Goal: Contribute content: Add original content to the website for others to see

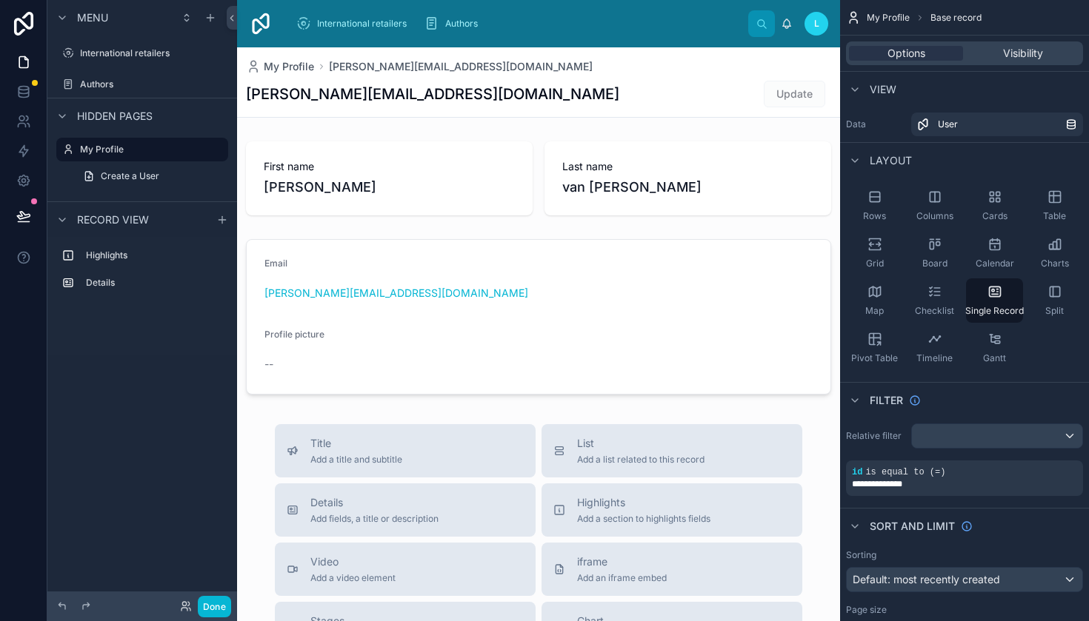
click at [127, 422] on div "Menu International retailers Authors Hidden pages My Profile Create a User Reco…" at bounding box center [142, 301] width 190 height 603
click at [127, 57] on label "International retailers" at bounding box center [139, 53] width 118 height 12
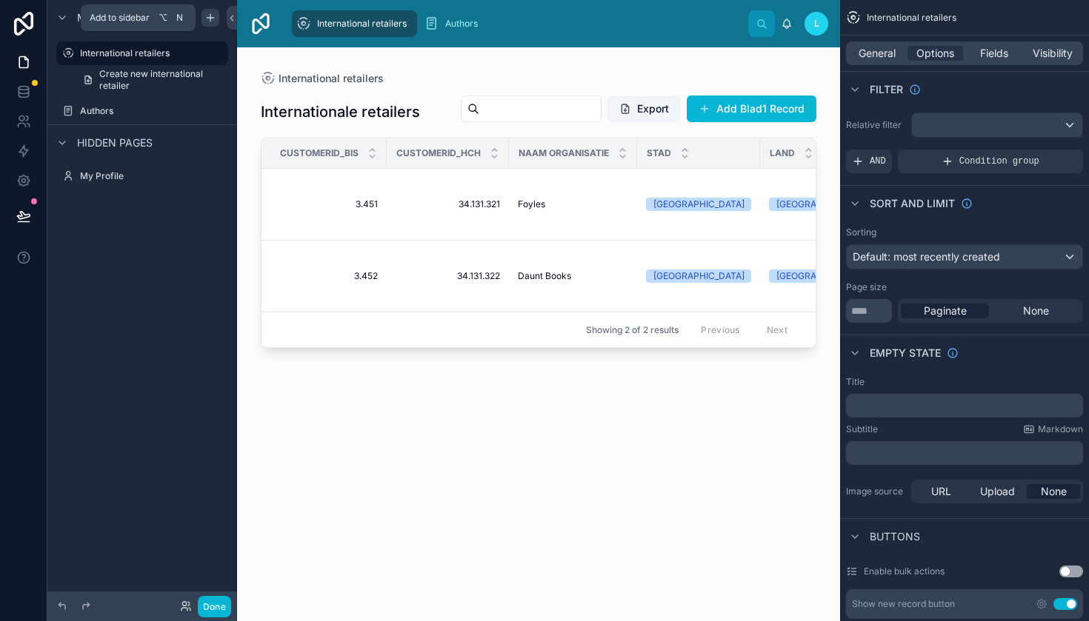
click at [207, 21] on icon "scrollable content" at bounding box center [210, 18] width 12 height 12
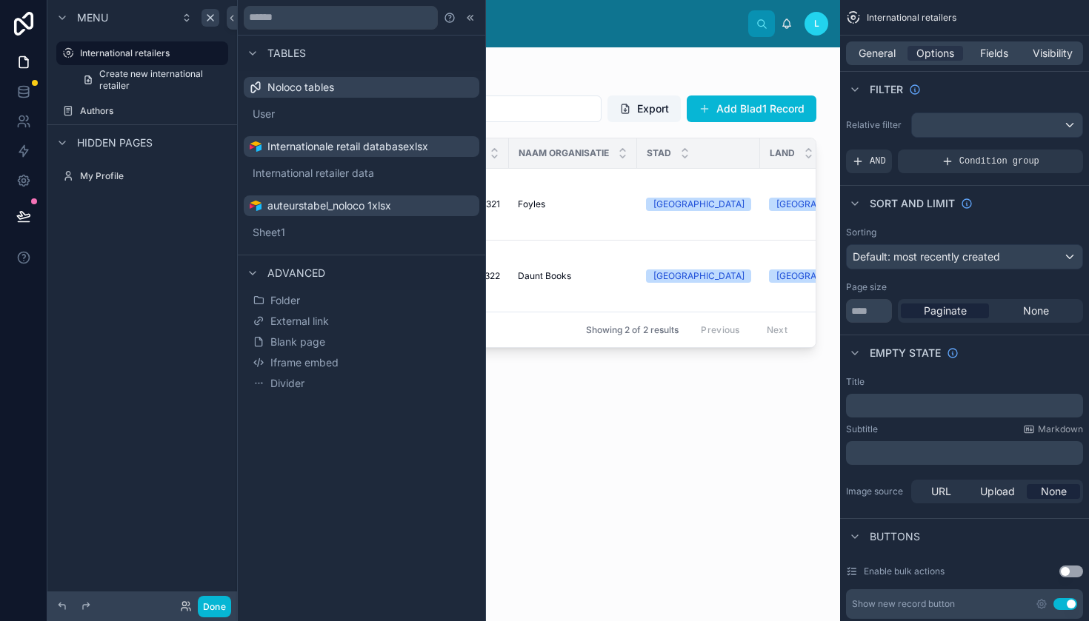
click at [288, 84] on span "Noloco tables" at bounding box center [300, 87] width 67 height 15
click at [270, 110] on button "User" at bounding box center [362, 114] width 224 height 21
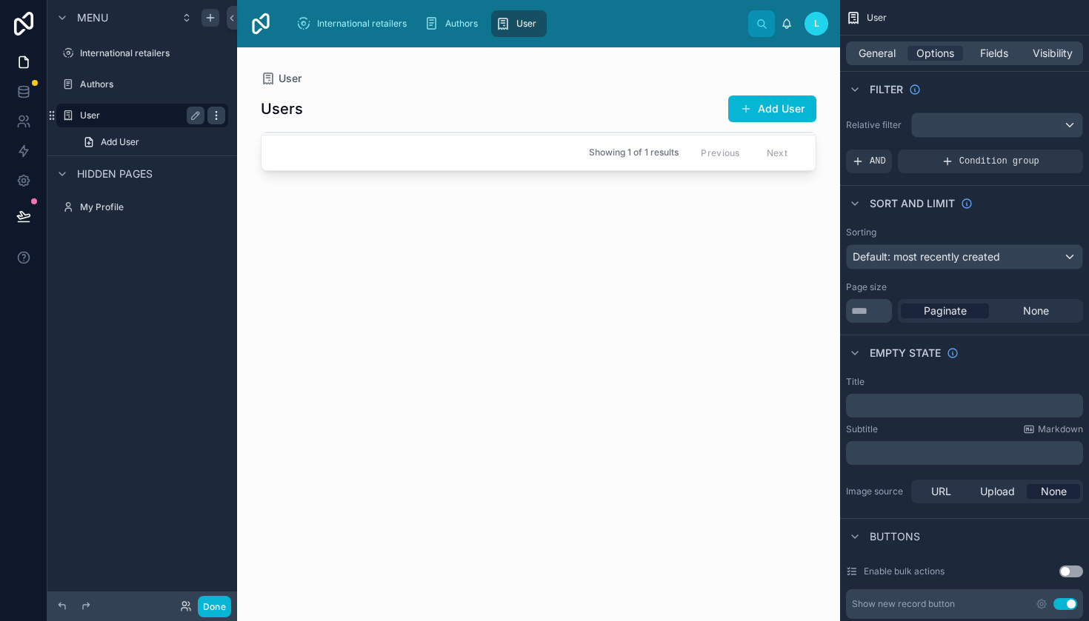
click at [217, 115] on icon "scrollable content" at bounding box center [216, 116] width 12 height 12
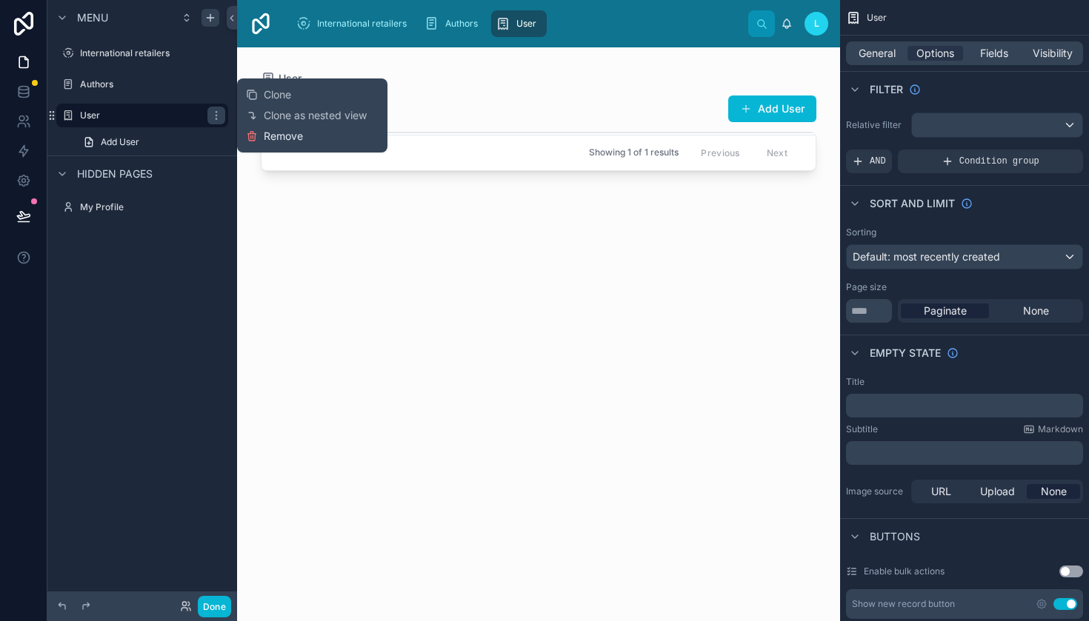
click at [277, 134] on span "Remove" at bounding box center [283, 136] width 39 height 15
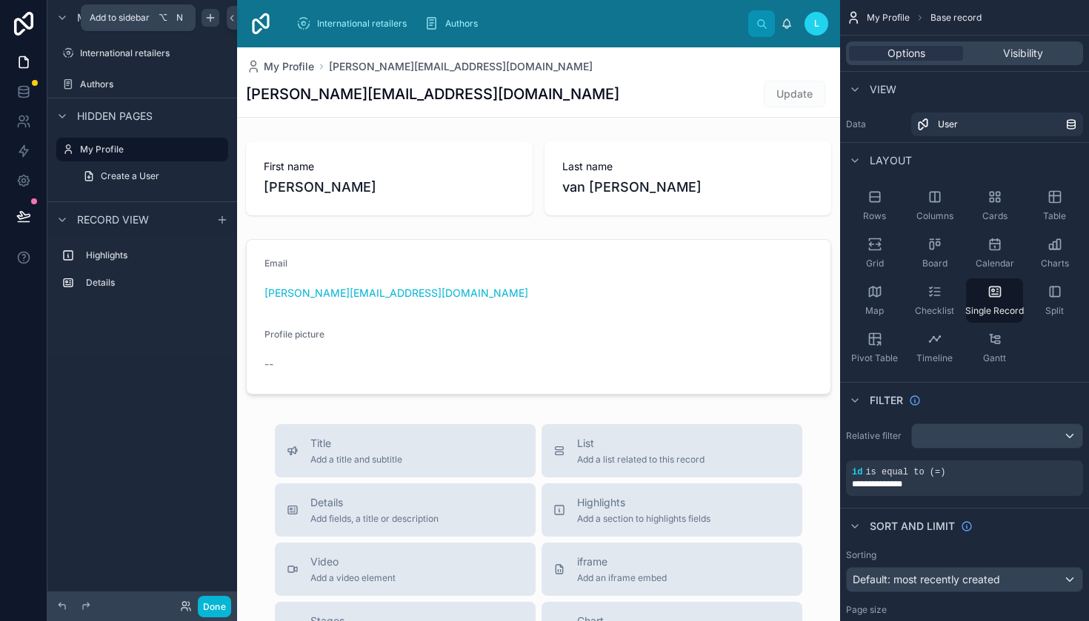
click at [215, 21] on icon "scrollable content" at bounding box center [210, 18] width 12 height 12
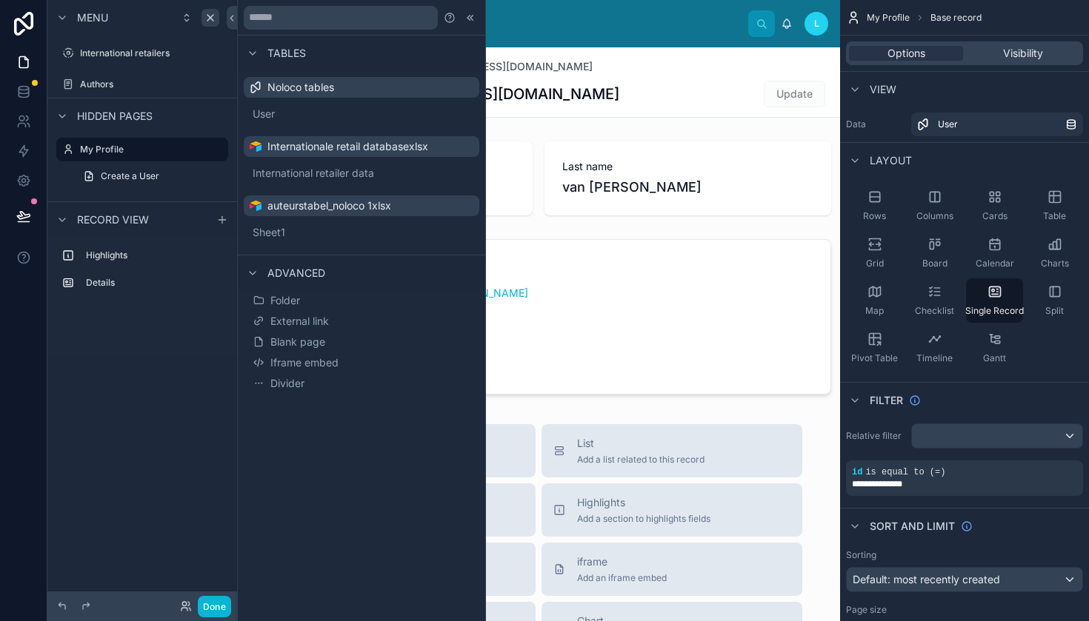
click at [330, 524] on div "Tables Noloco tables User Internationale retail databasexlsx International reta…" at bounding box center [361, 310] width 247 height 621
click at [280, 232] on span "Sheet1" at bounding box center [286, 232] width 33 height 15
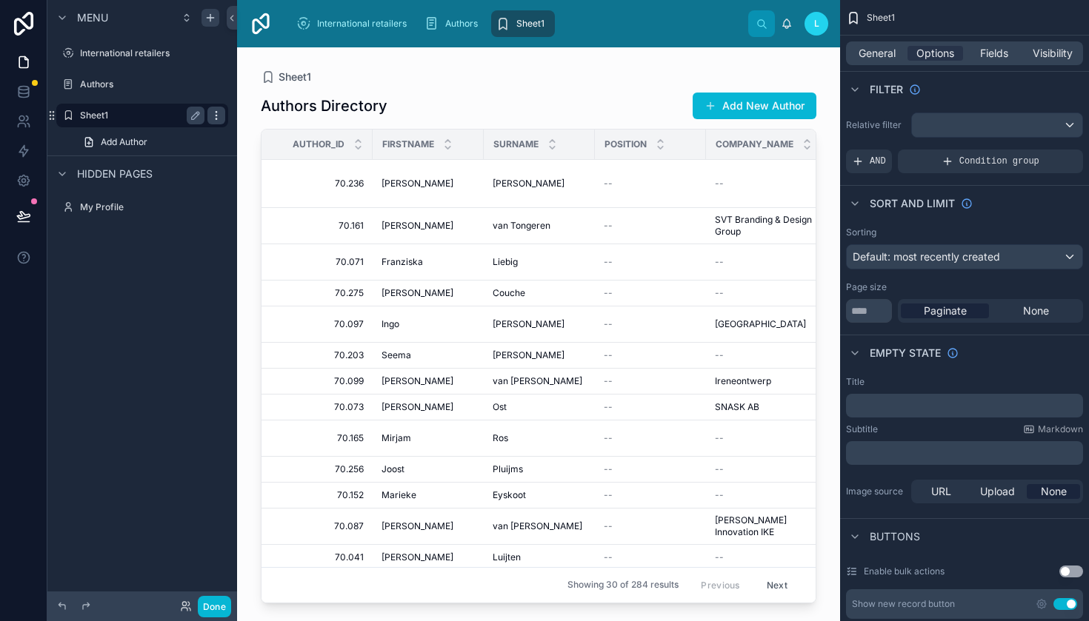
click at [215, 114] on icon "scrollable content" at bounding box center [216, 116] width 12 height 12
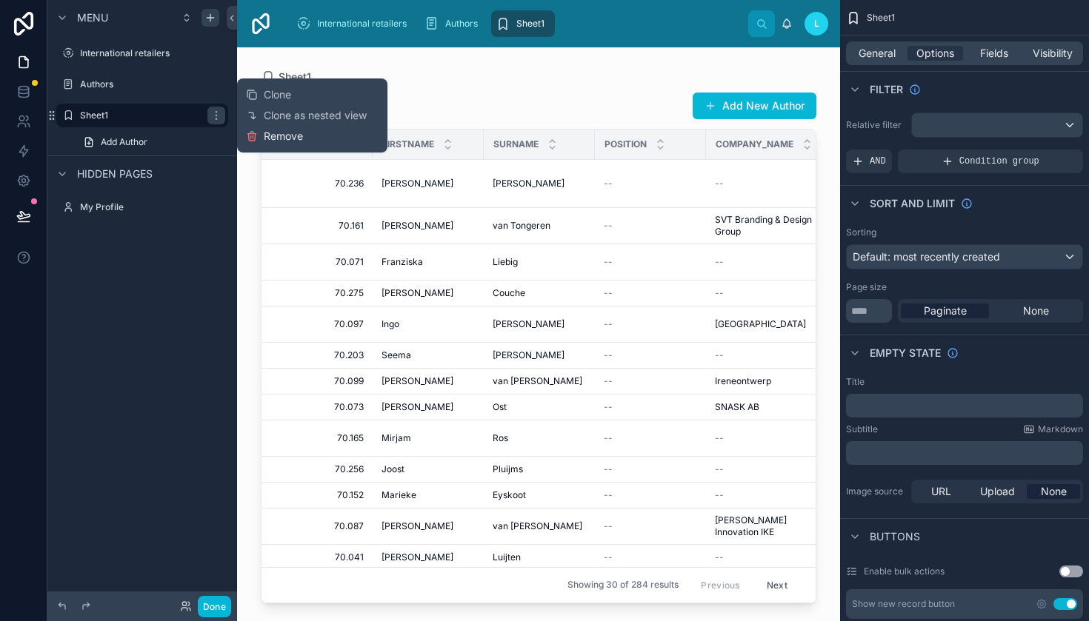
click at [266, 139] on span "Remove" at bounding box center [283, 136] width 39 height 15
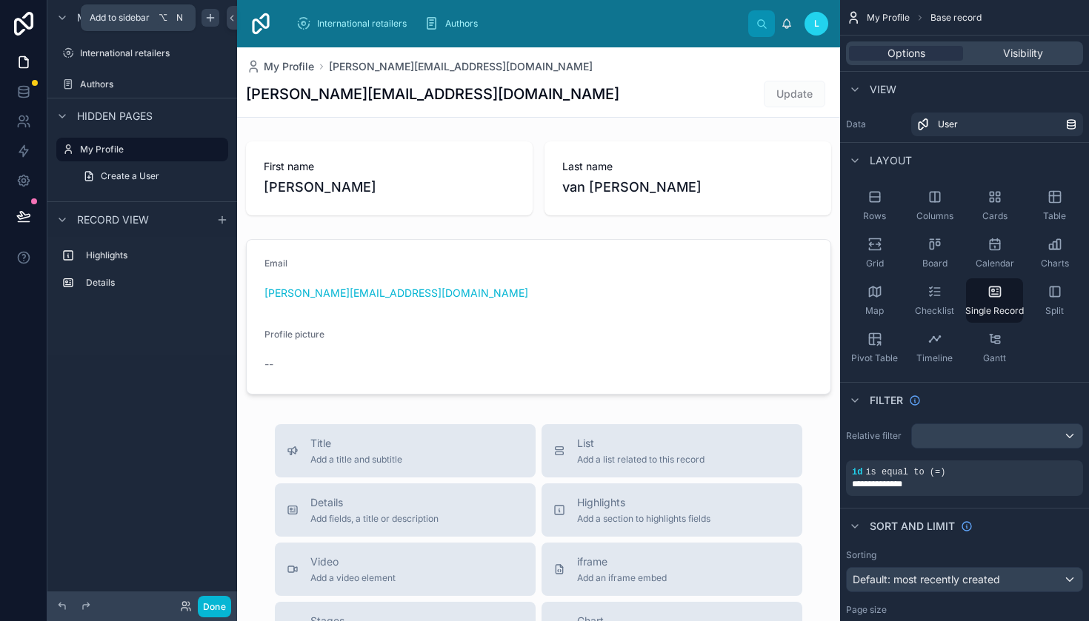
click at [213, 17] on icon "scrollable content" at bounding box center [210, 18] width 12 height 12
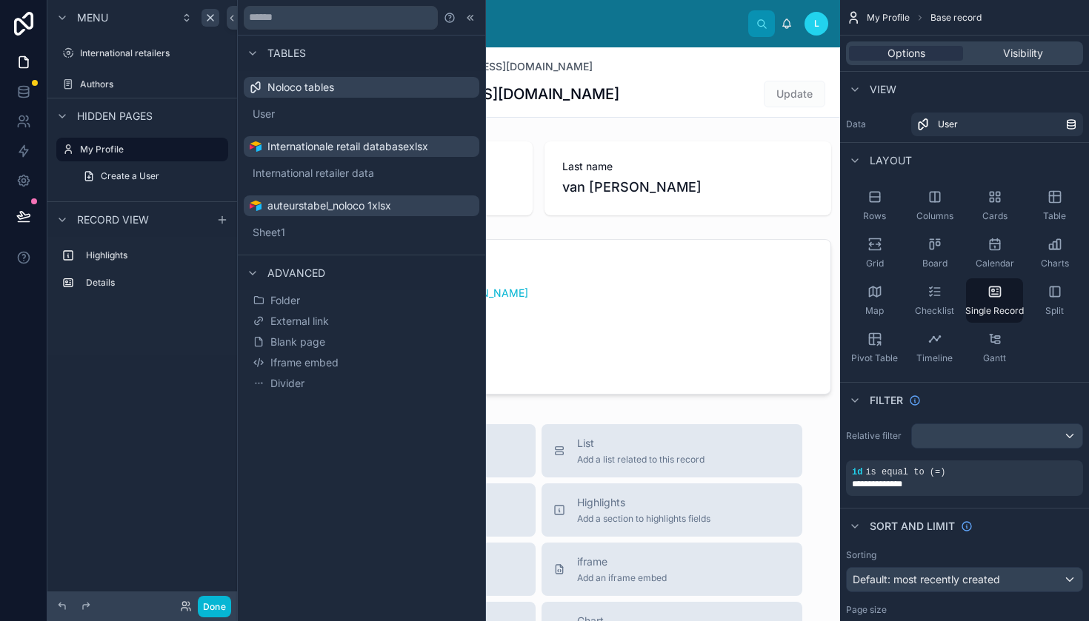
click at [281, 54] on span "Tables" at bounding box center [286, 53] width 39 height 15
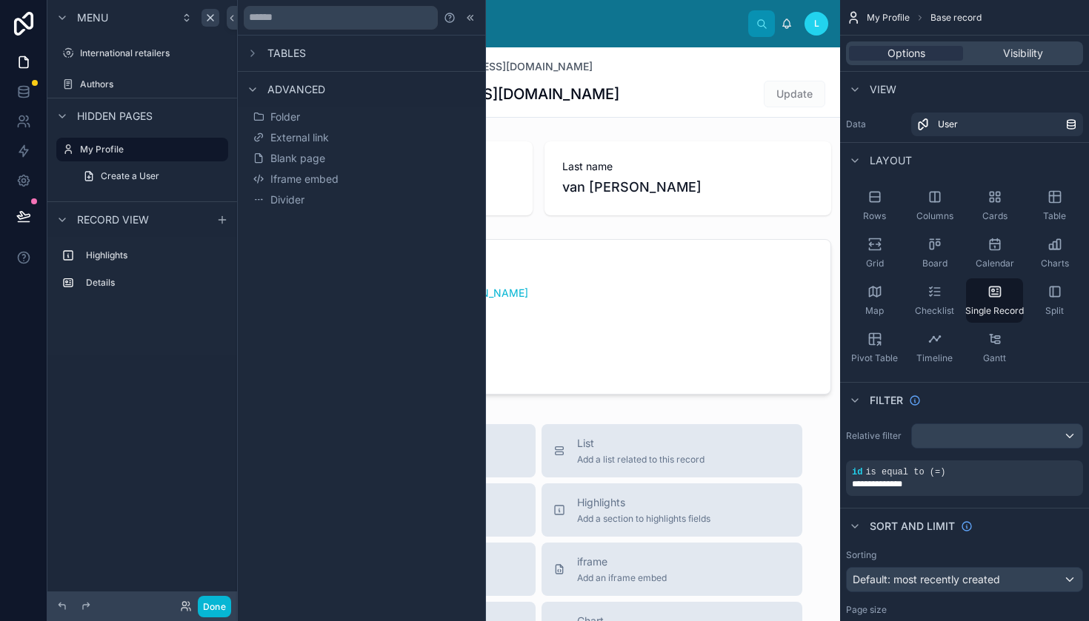
click at [281, 54] on span "Tables" at bounding box center [286, 53] width 39 height 15
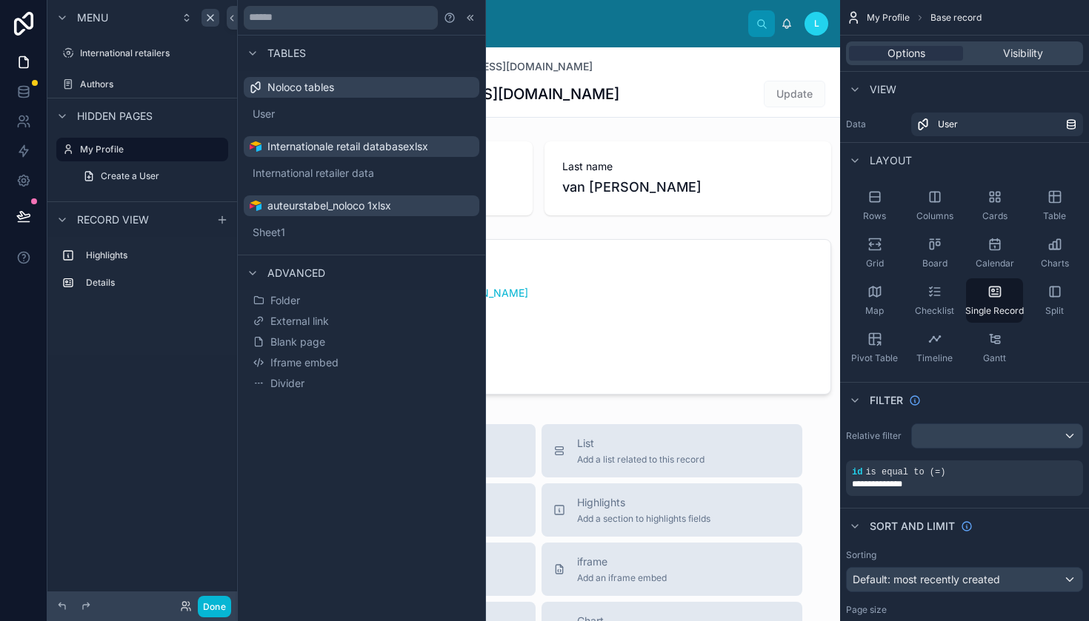
click at [288, 84] on span "Noloco tables" at bounding box center [300, 87] width 67 height 15
click at [295, 207] on span "auteurstabel_noloco 1xlsx" at bounding box center [329, 205] width 124 height 15
click at [167, 385] on div "Menu International retailers Authors Hidden pages My Profile Create a User Reco…" at bounding box center [142, 301] width 190 height 603
click at [25, 97] on icon at bounding box center [24, 95] width 10 height 6
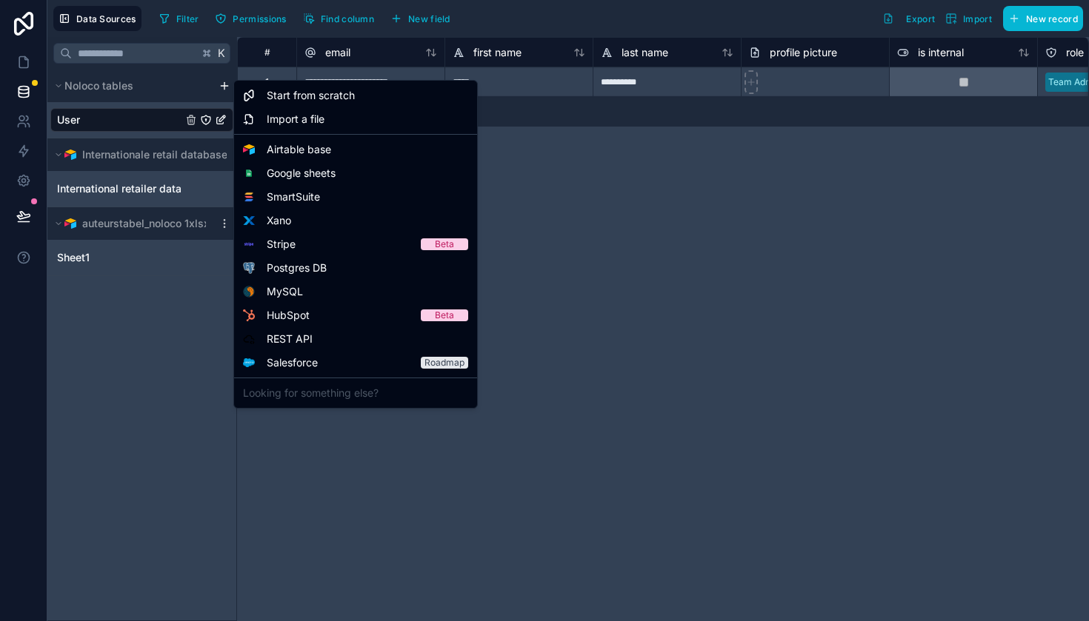
click at [224, 88] on html "**********" at bounding box center [544, 310] width 1089 height 621
click at [287, 149] on span "Airtable base" at bounding box center [299, 149] width 64 height 15
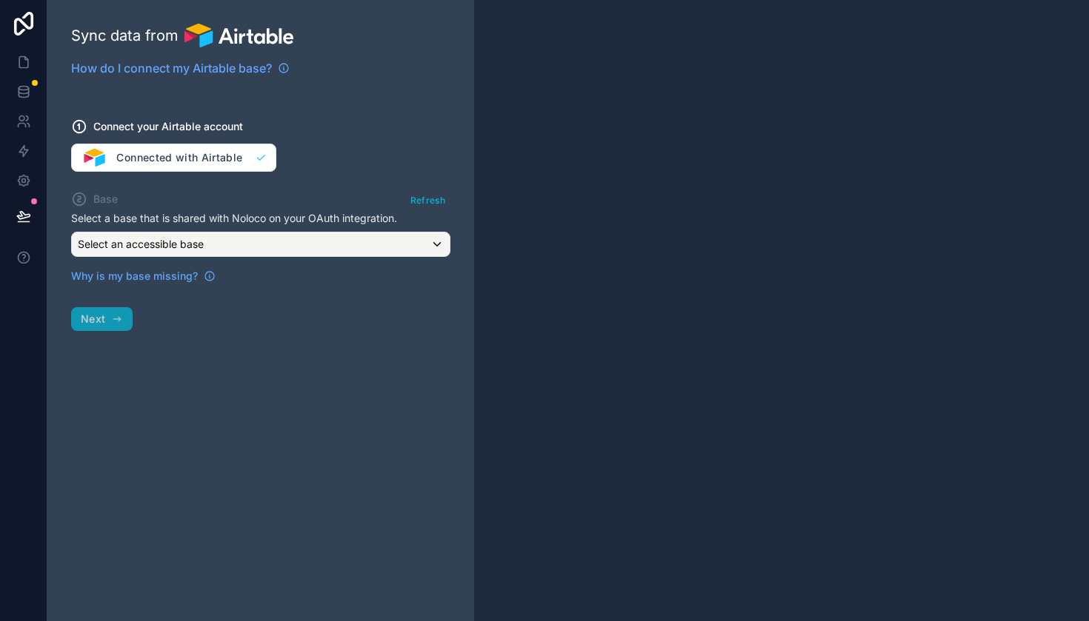
click at [221, 243] on div "Select an accessible base" at bounding box center [261, 245] width 378 height 24
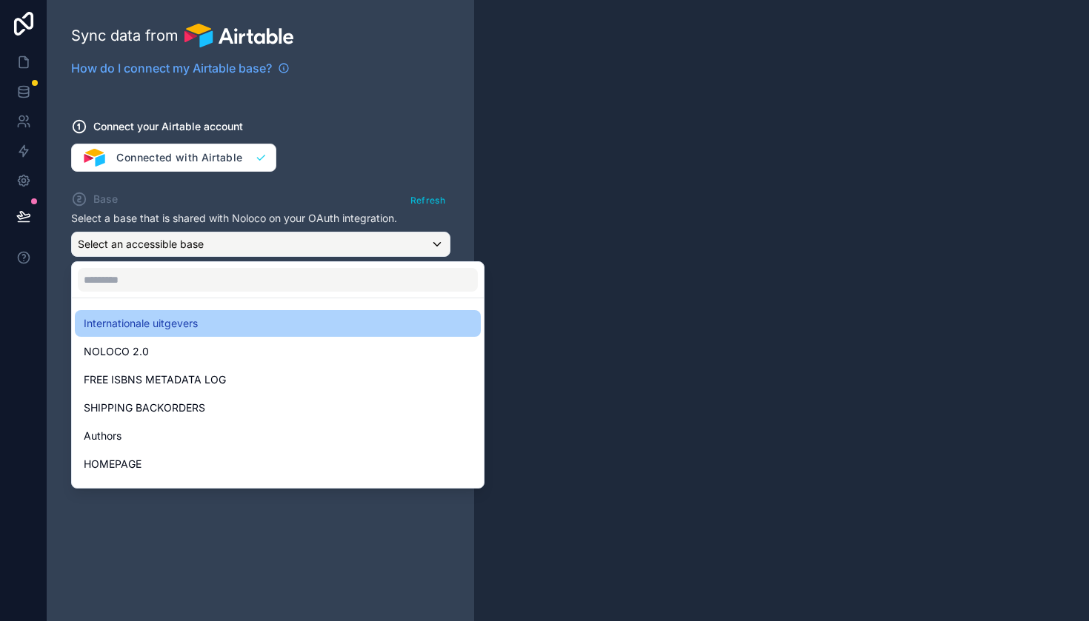
click at [188, 314] on div "Internationale uitgevers" at bounding box center [278, 323] width 406 height 27
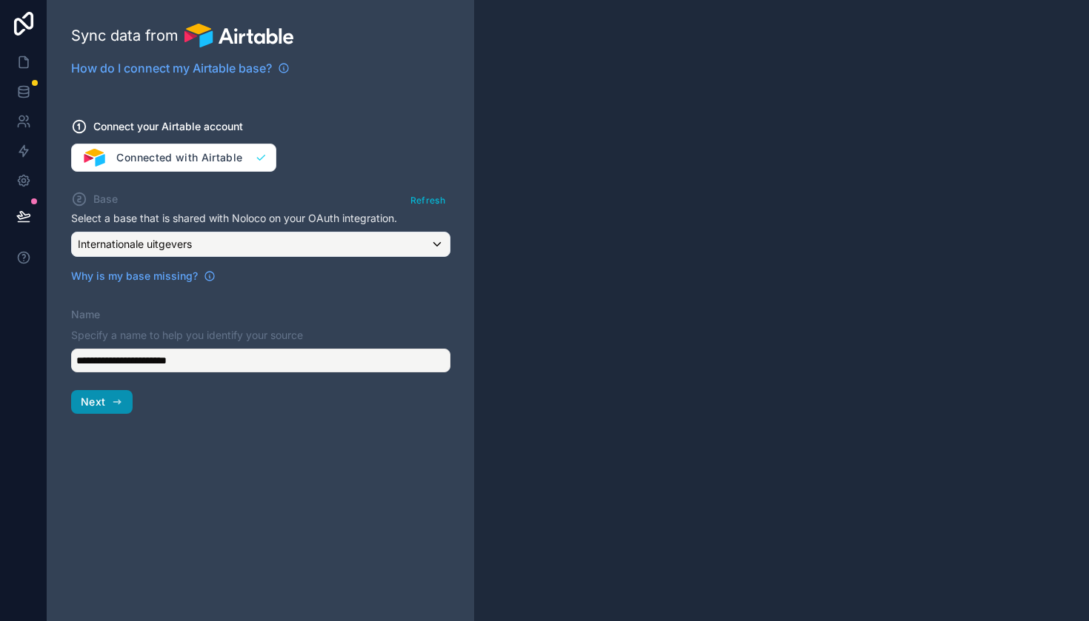
click at [108, 405] on button "Next" at bounding box center [101, 402] width 61 height 24
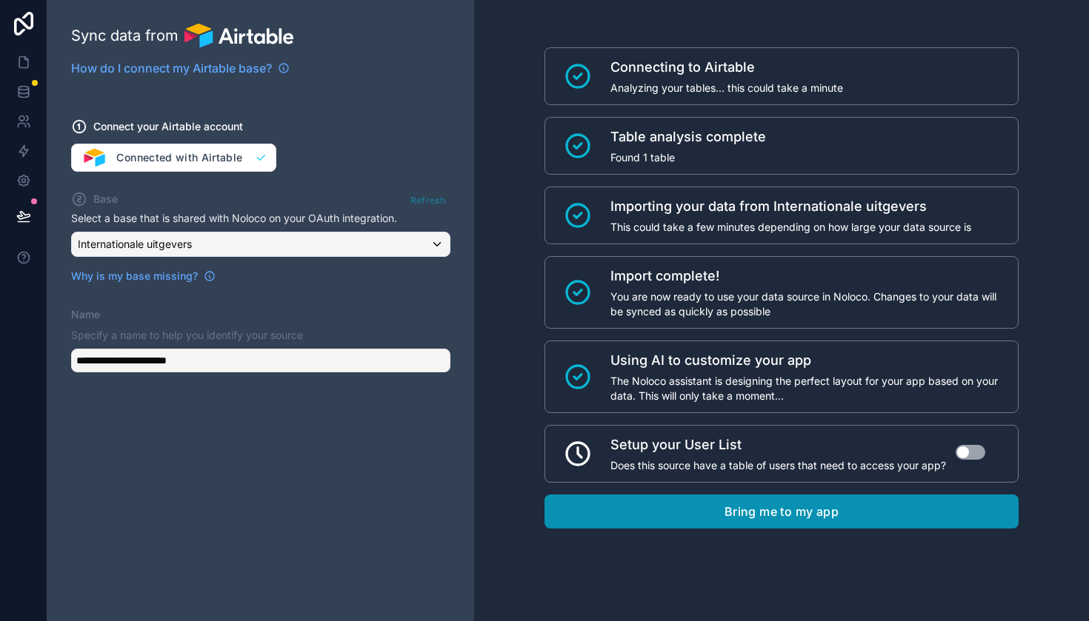
click at [690, 512] on button "Bring me to my app" at bounding box center [781, 512] width 474 height 34
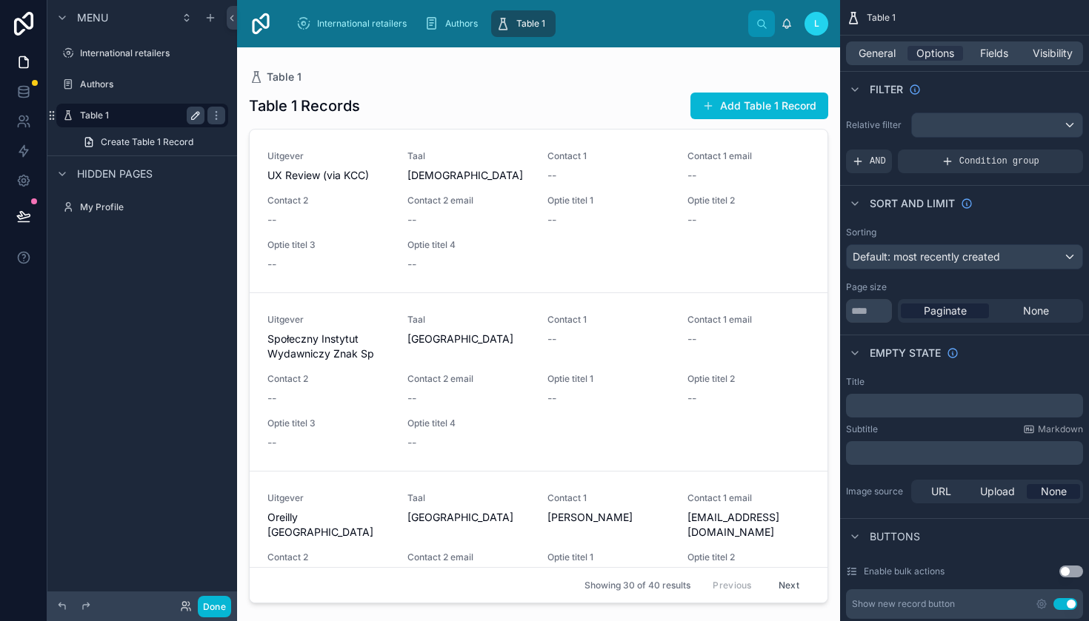
click at [198, 113] on icon "scrollable content" at bounding box center [195, 115] width 7 height 7
click at [156, 120] on input "*******" at bounding box center [130, 116] width 101 height 18
type input "*"
type input "**********"
click at [213, 117] on icon "scrollable content" at bounding box center [216, 115] width 7 height 5
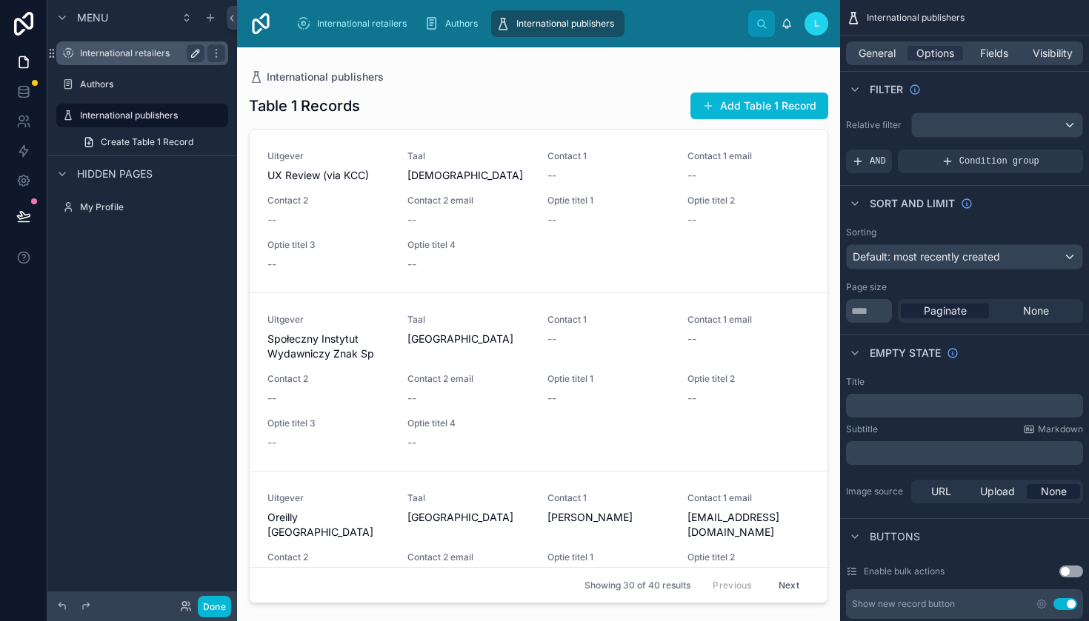
click at [190, 55] on icon "scrollable content" at bounding box center [196, 53] width 12 height 12
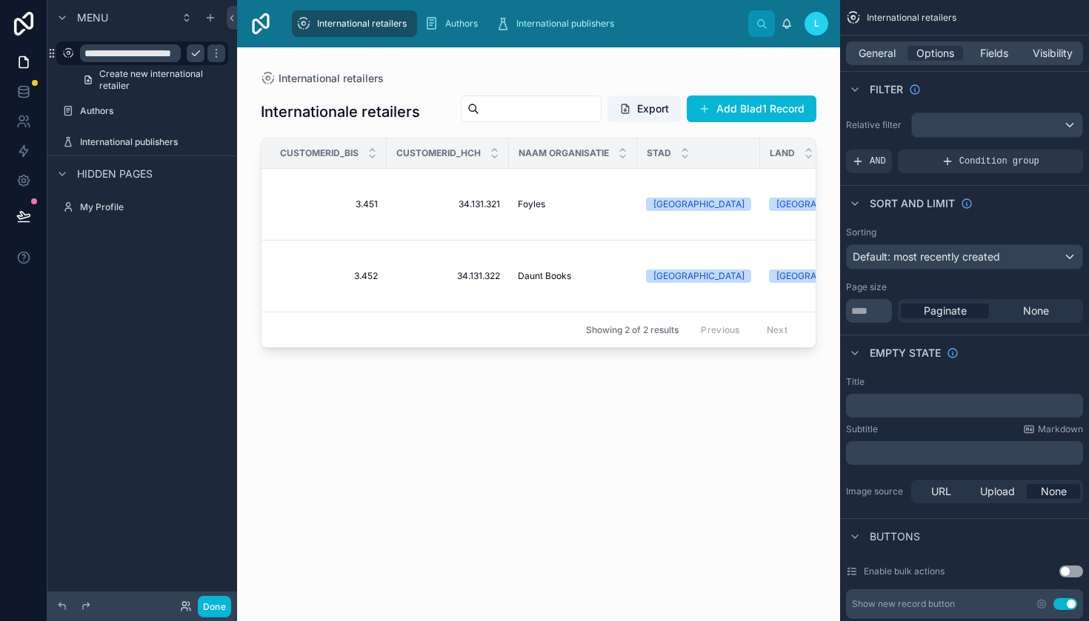
click at [129, 314] on div "**********" at bounding box center [142, 301] width 190 height 603
click at [20, 97] on icon at bounding box center [24, 95] width 10 height 6
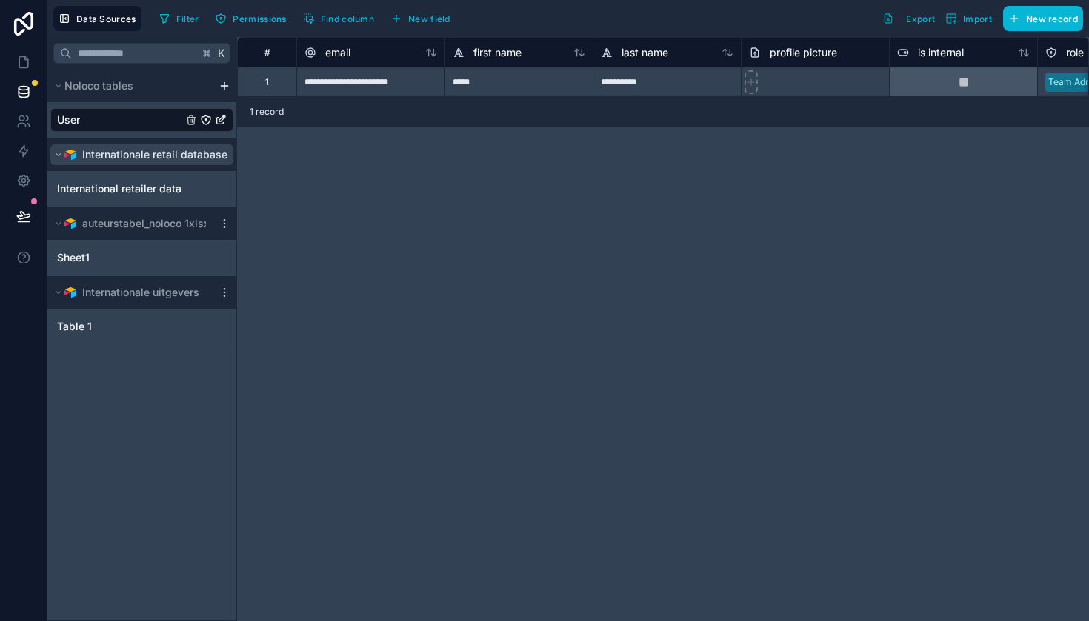
click at [196, 155] on span "Internationale retail databasexlsx" at bounding box center [165, 154] width 166 height 15
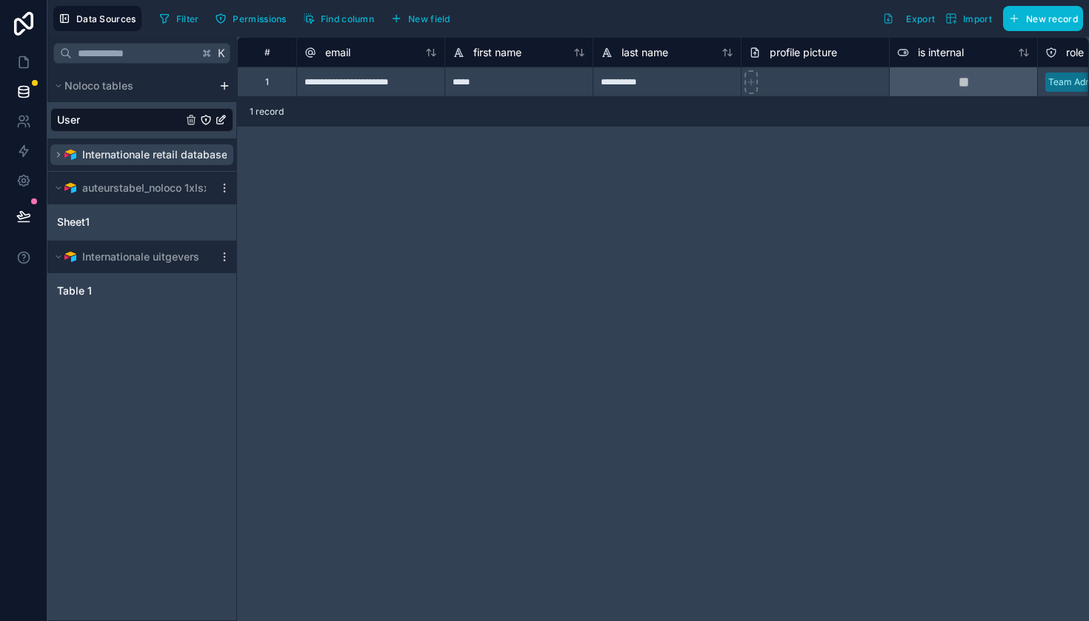
click at [192, 159] on span "Internationale retail databasexlsx" at bounding box center [165, 154] width 166 height 15
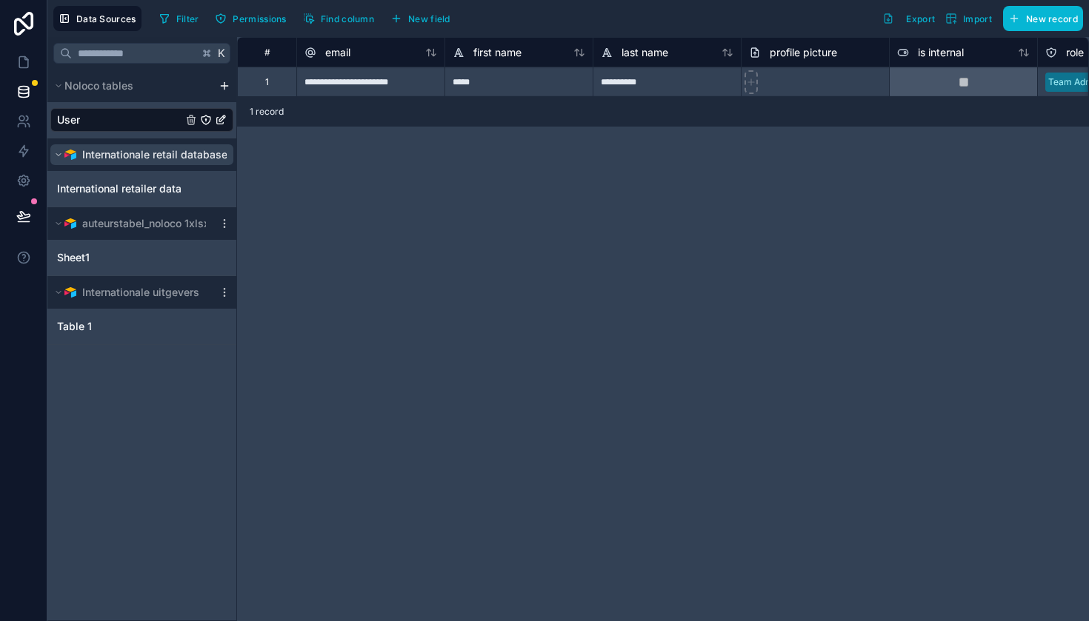
click at [59, 153] on icon "scrollable content" at bounding box center [58, 154] width 9 height 9
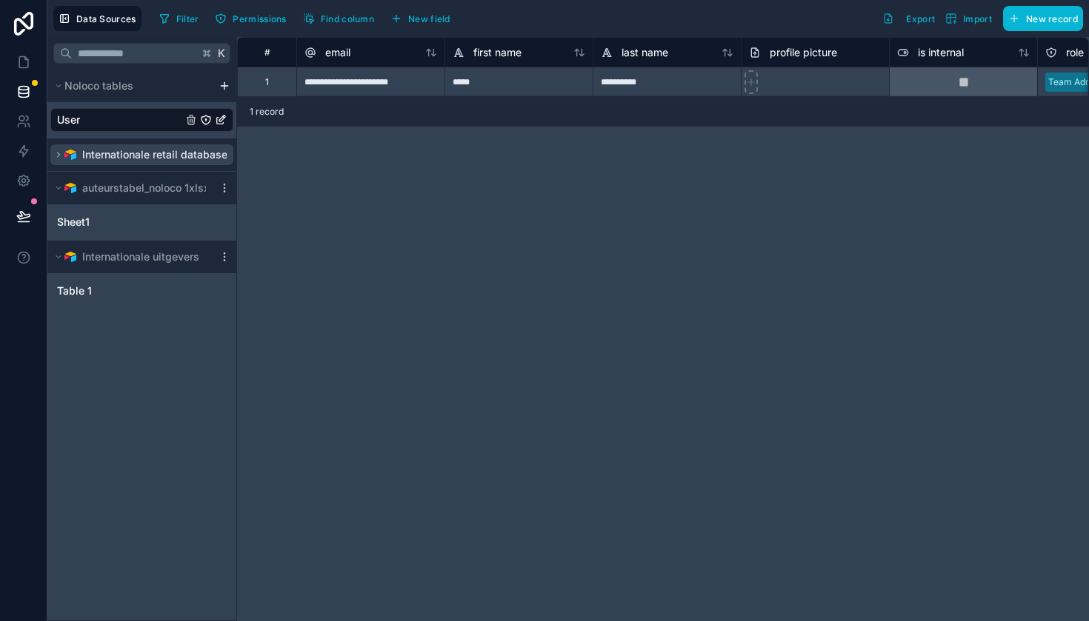
click at [59, 153] on icon "scrollable content" at bounding box center [58, 154] width 9 height 9
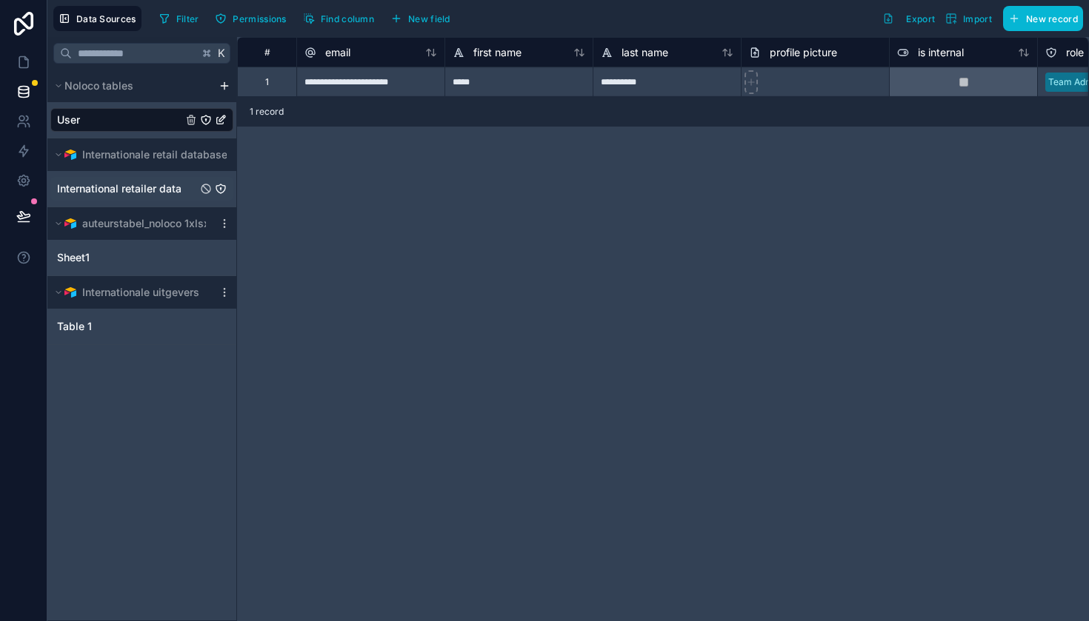
click at [108, 193] on span "International retailer data" at bounding box center [119, 188] width 124 height 15
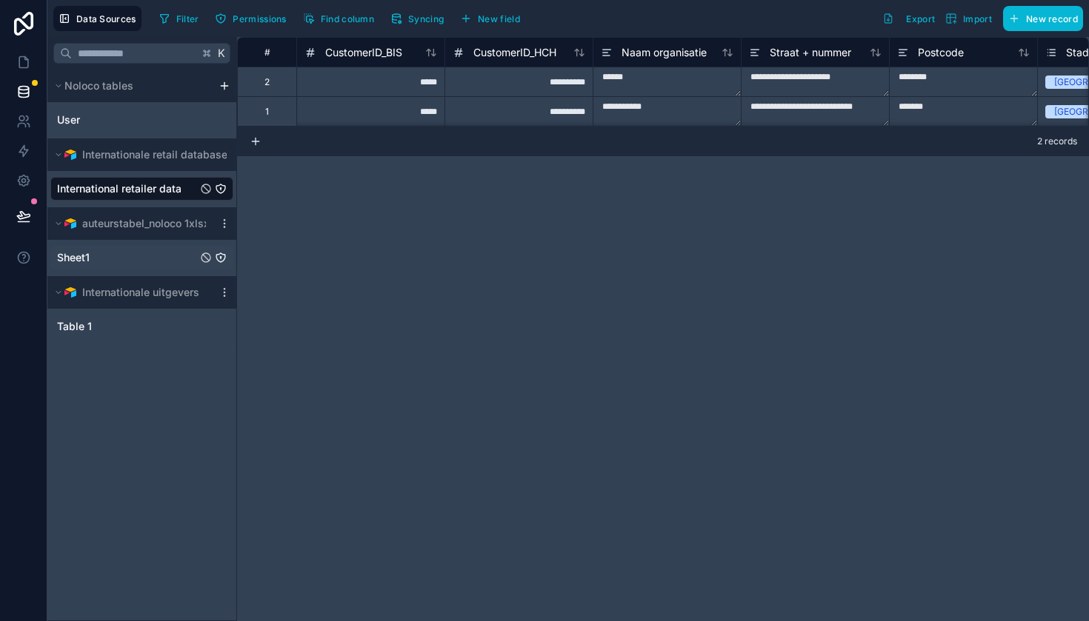
click at [84, 253] on span "Sheet1" at bounding box center [73, 257] width 33 height 15
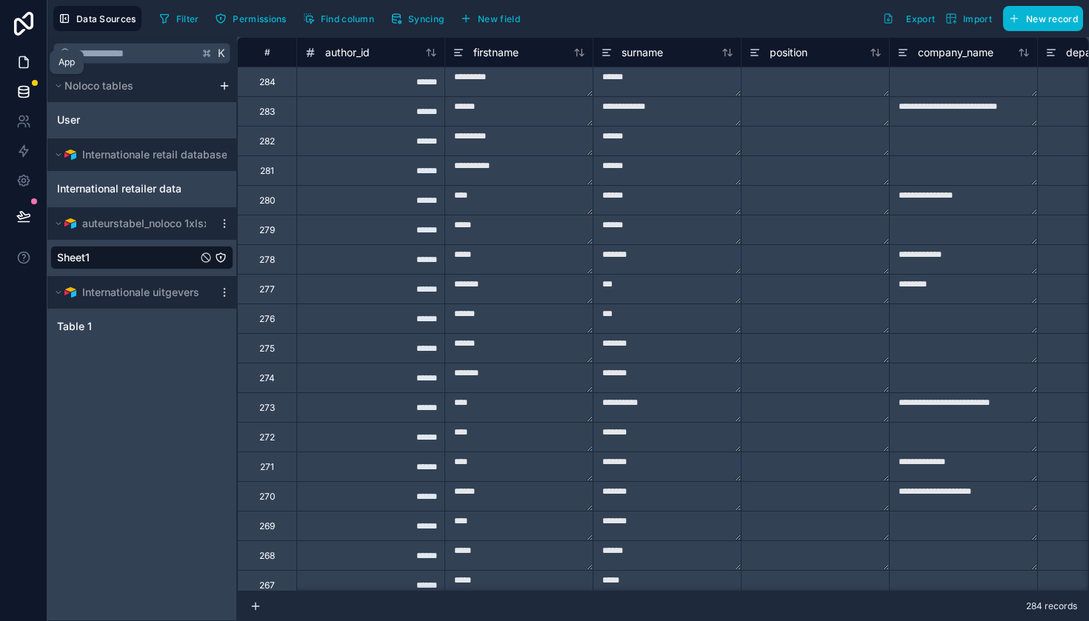
click at [27, 65] on icon at bounding box center [23, 62] width 9 height 11
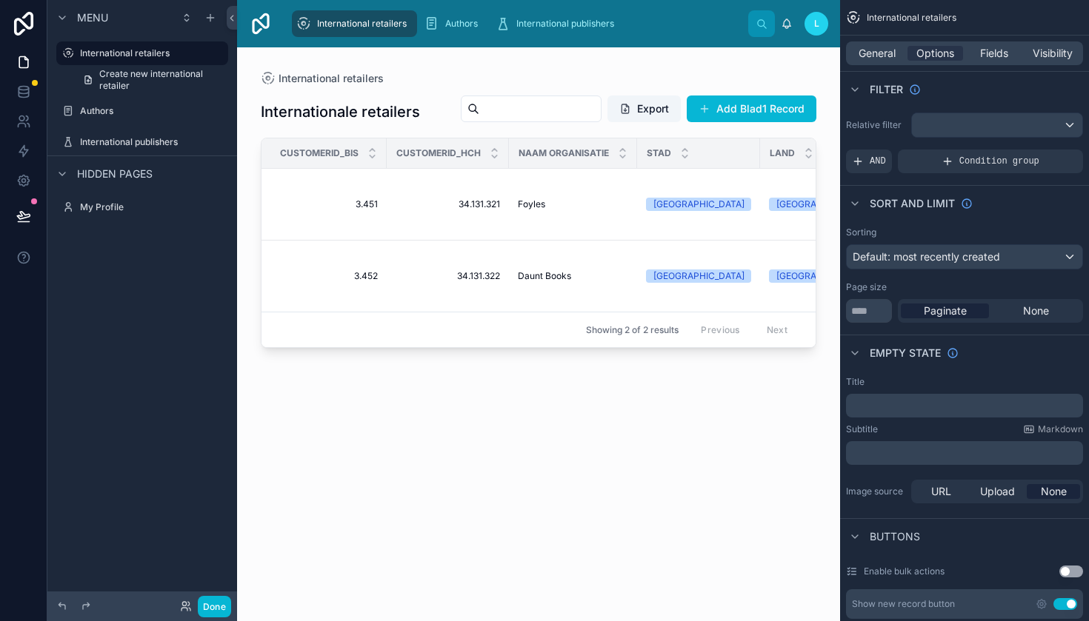
click at [989, 18] on div "International retailers" at bounding box center [964, 18] width 249 height 36
click at [213, 614] on button "Done" at bounding box center [214, 606] width 33 height 21
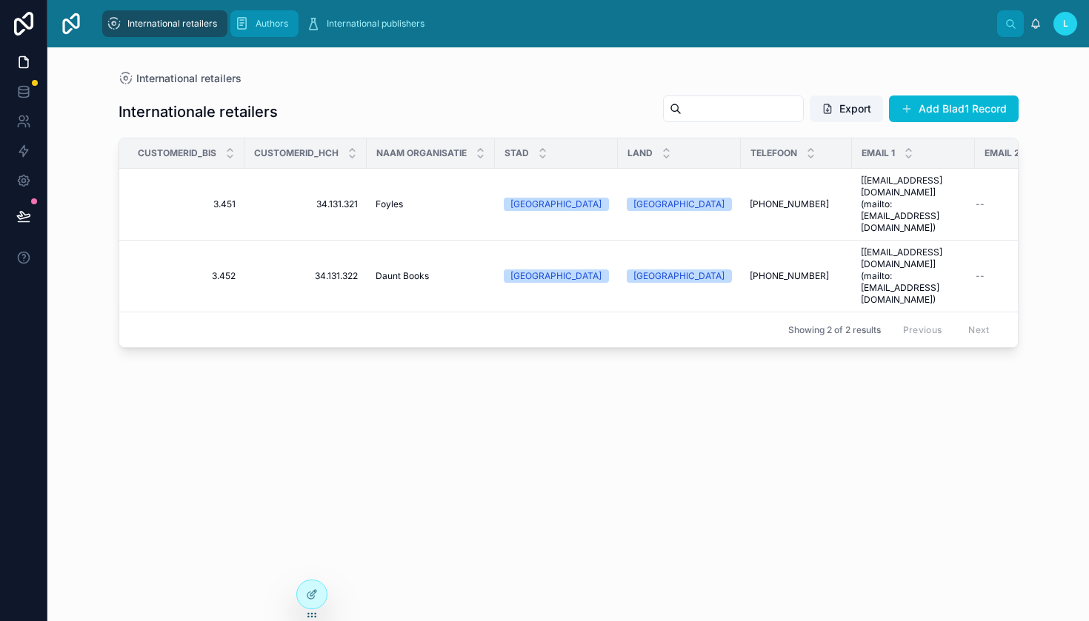
click at [273, 25] on span "Authors" at bounding box center [271, 24] width 33 height 12
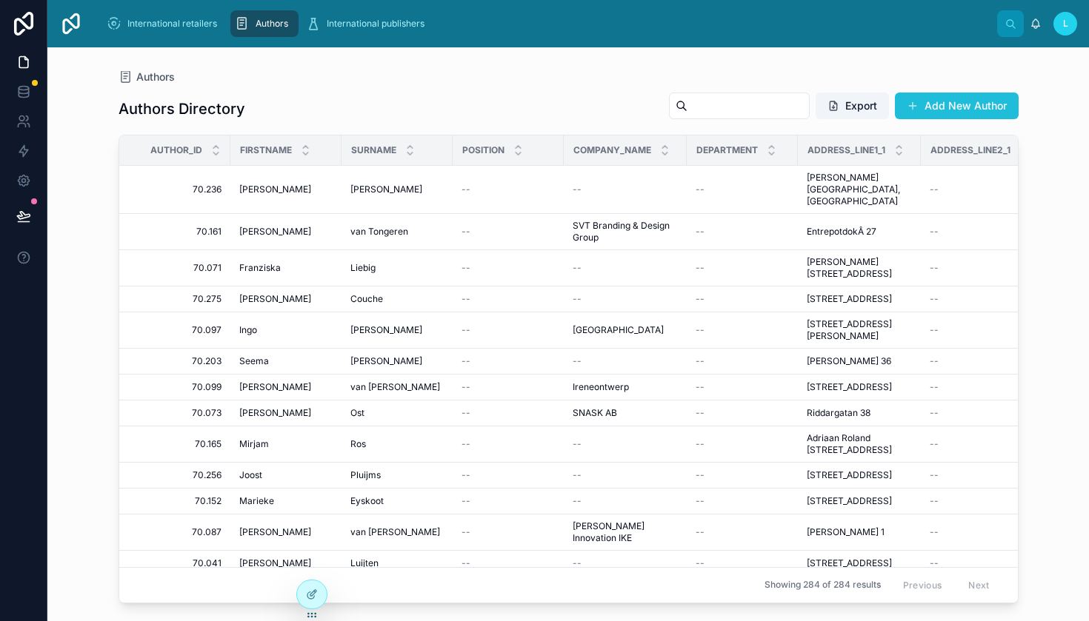
click at [940, 101] on button "Add New Author" at bounding box center [956, 106] width 124 height 27
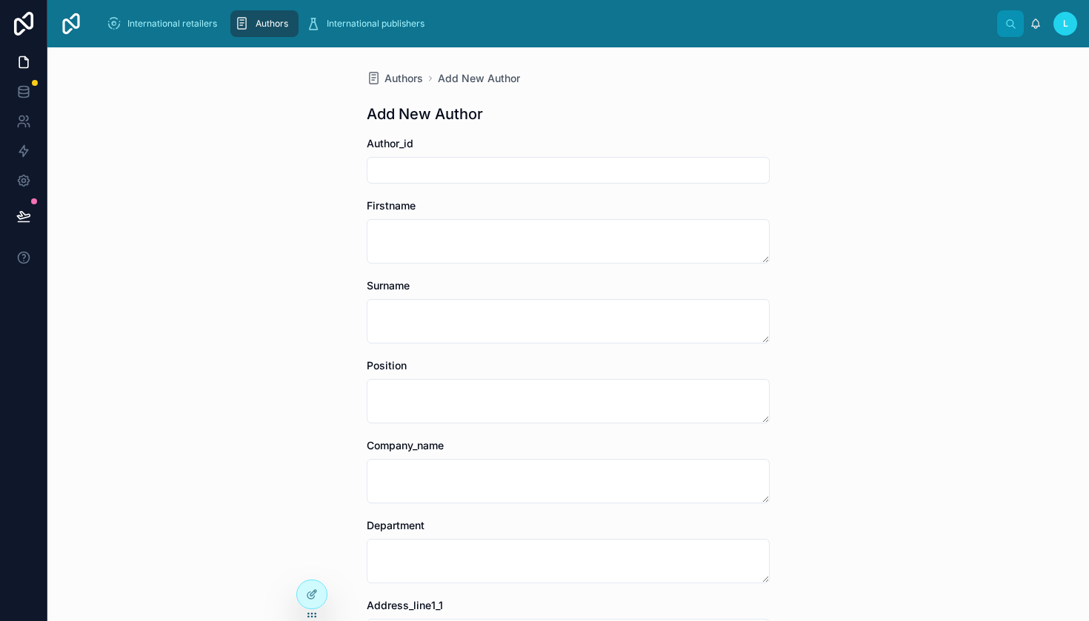
click at [549, 175] on input "text" at bounding box center [567, 170] width 401 height 21
type input "*********"
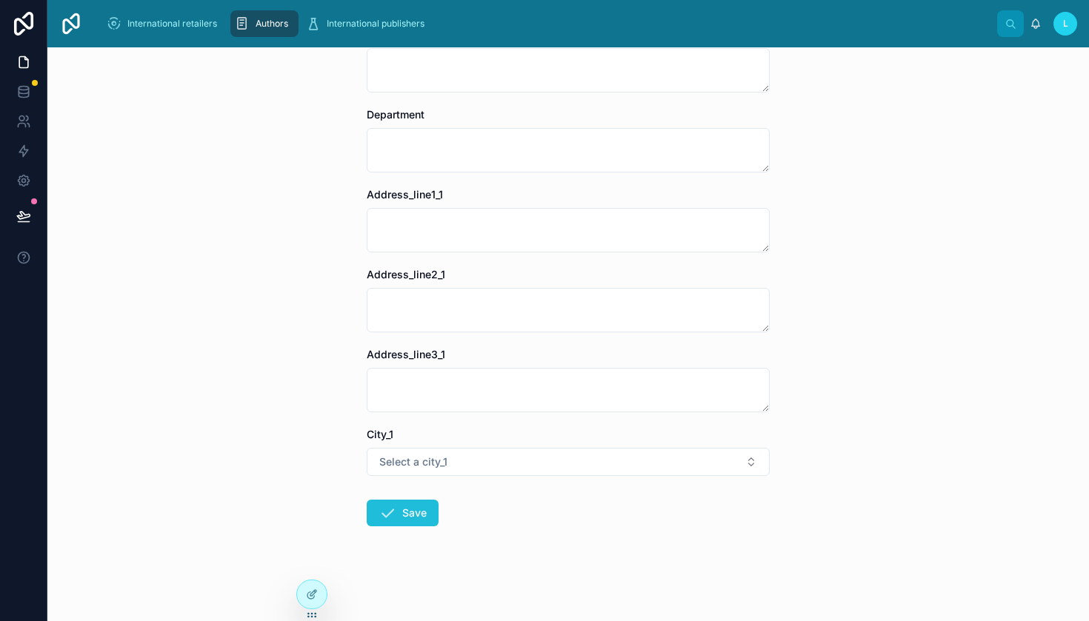
click at [402, 513] on button "Save" at bounding box center [403, 513] width 72 height 27
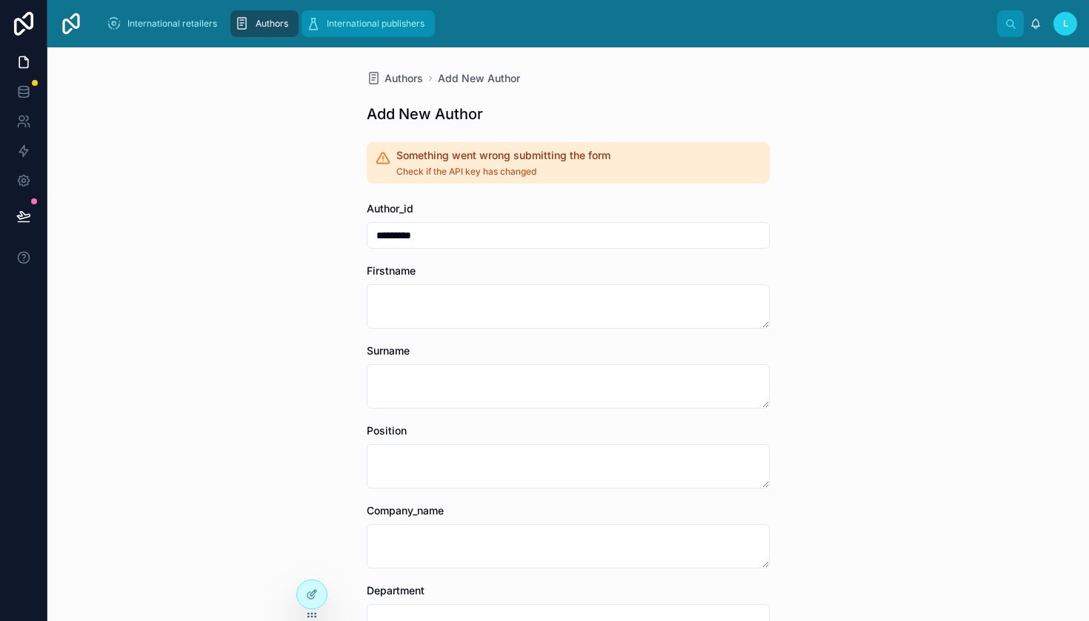
click at [369, 13] on div "International publishers" at bounding box center [368, 24] width 124 height 24
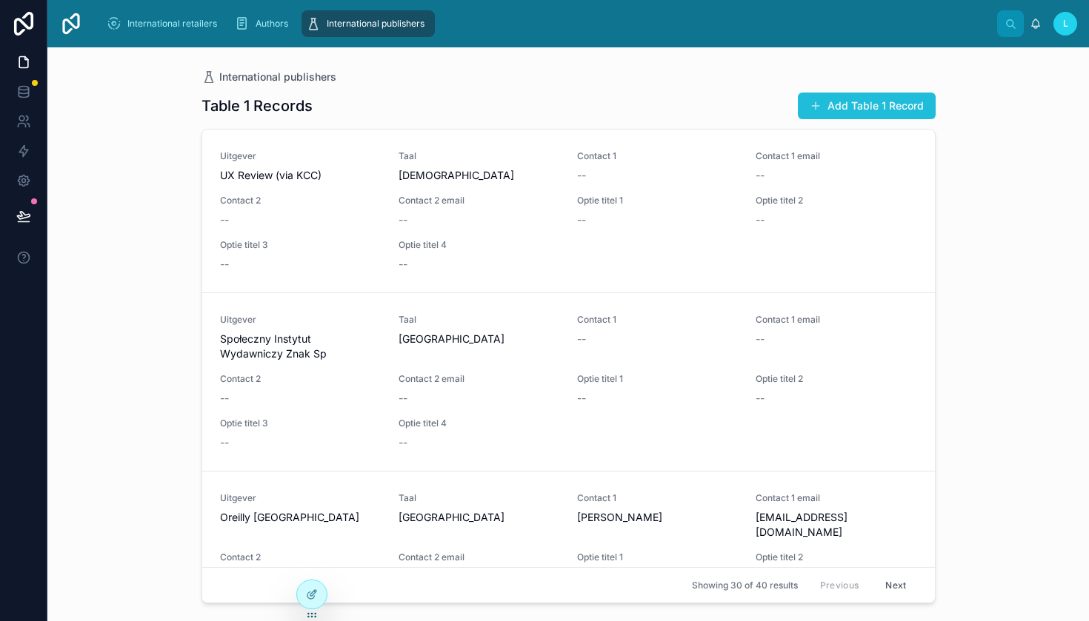
click at [860, 110] on button "Add Table 1 Record" at bounding box center [866, 106] width 138 height 27
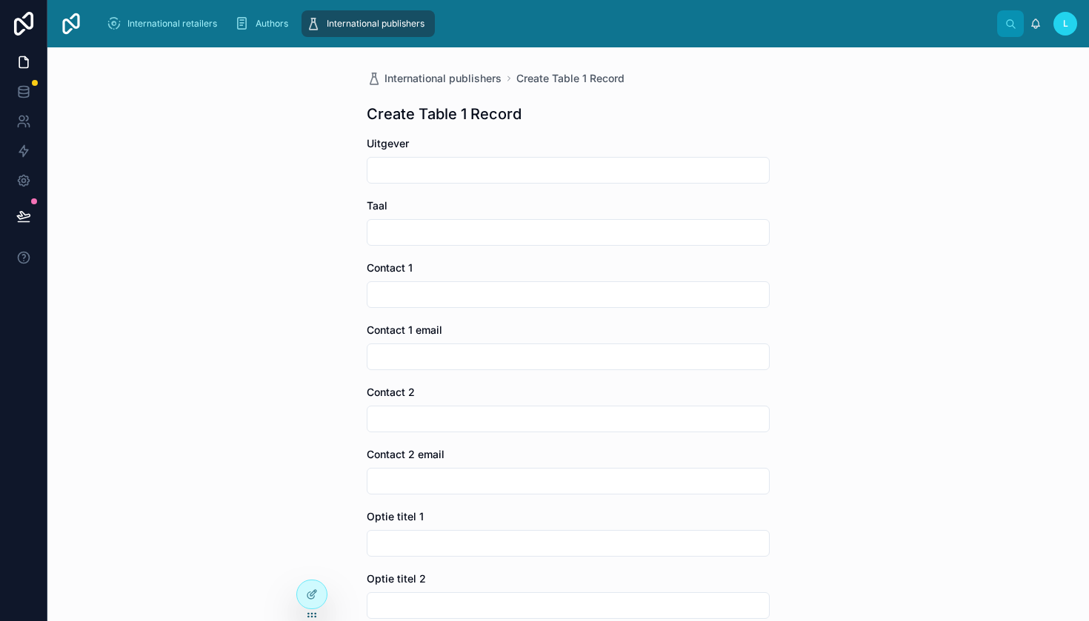
click at [601, 178] on input "text" at bounding box center [567, 170] width 401 height 21
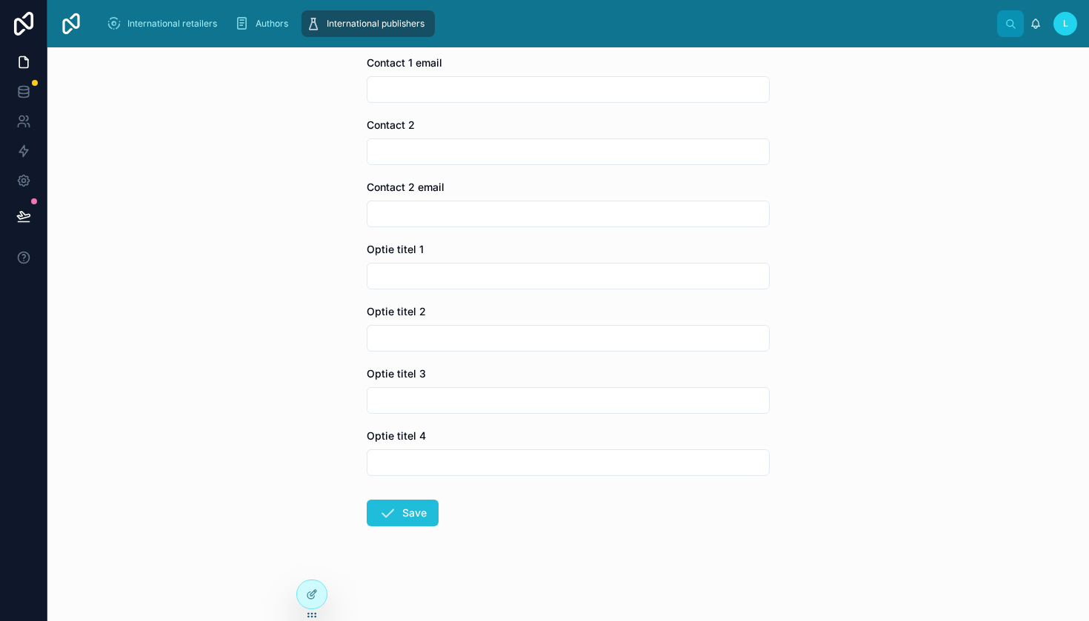
type input "*****"
click at [418, 506] on button "Save" at bounding box center [403, 513] width 72 height 27
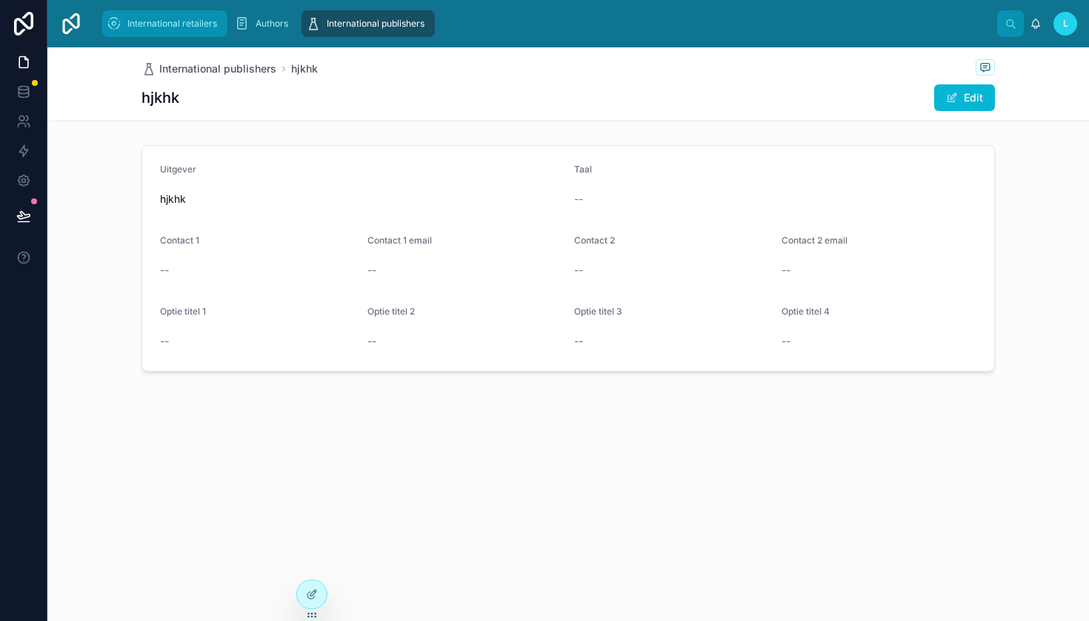
click at [134, 23] on span "International retailers" at bounding box center [172, 24] width 90 height 12
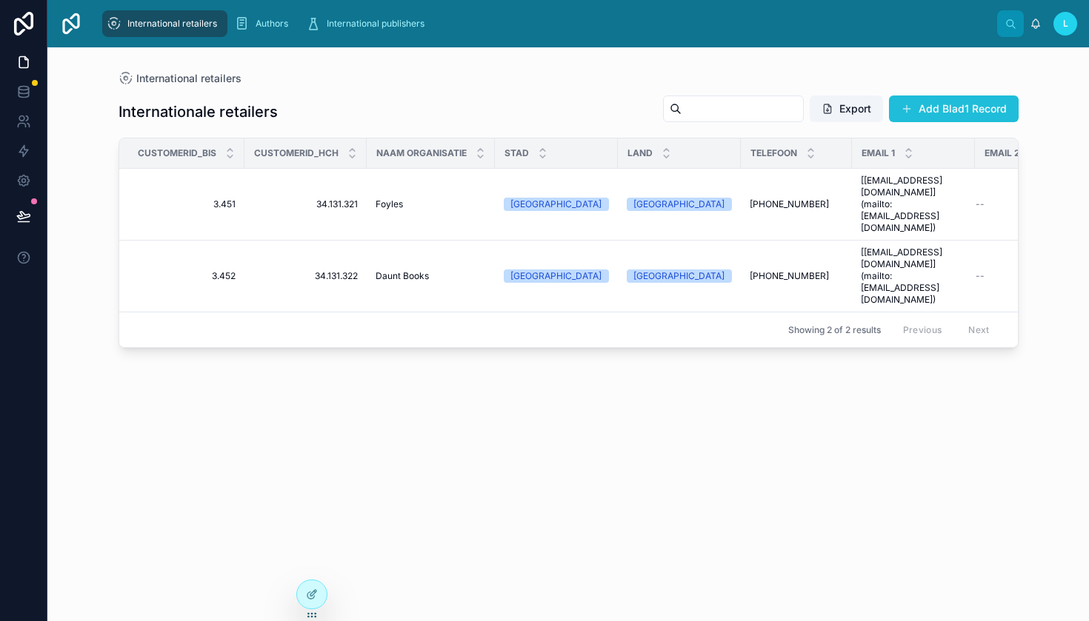
click at [944, 110] on button "Add Blad1 Record" at bounding box center [954, 109] width 130 height 27
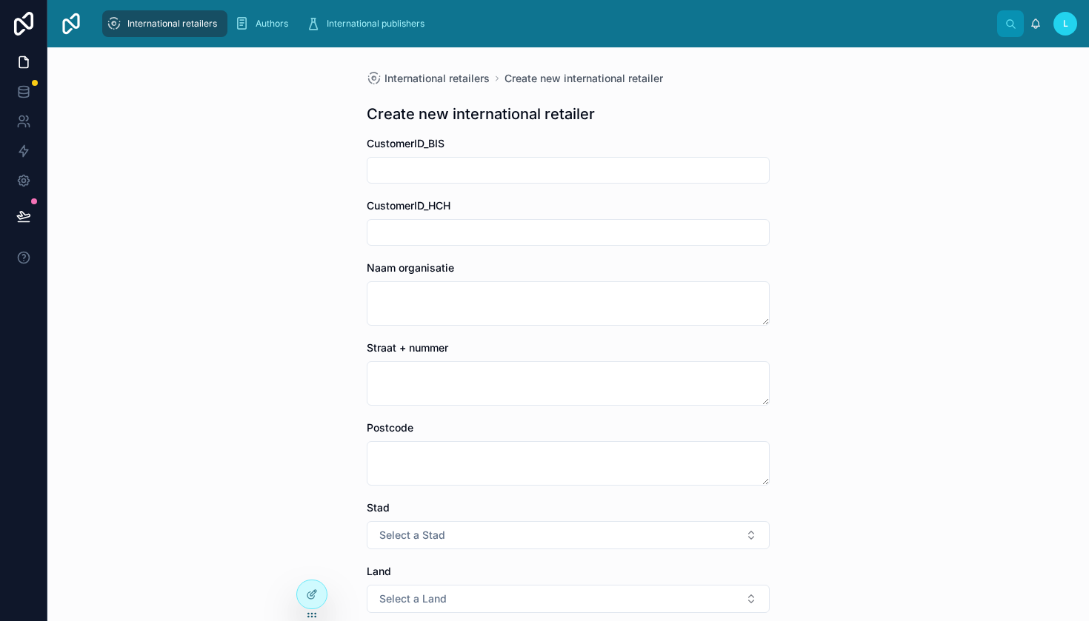
click at [521, 180] on input "text" at bounding box center [567, 170] width 401 height 21
type input "*****"
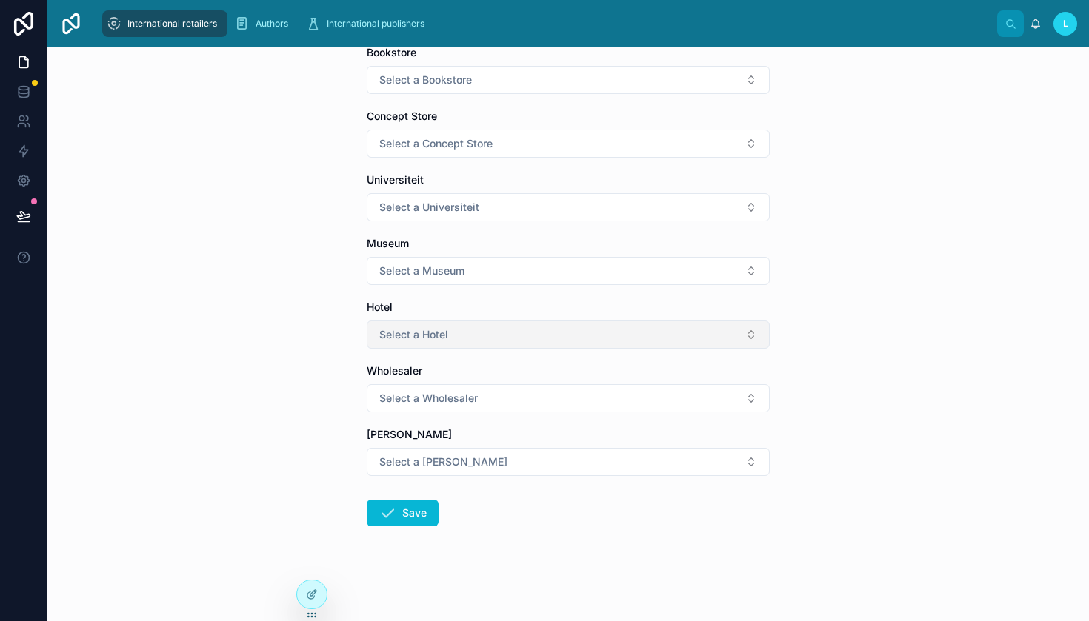
scroll to position [805, 0]
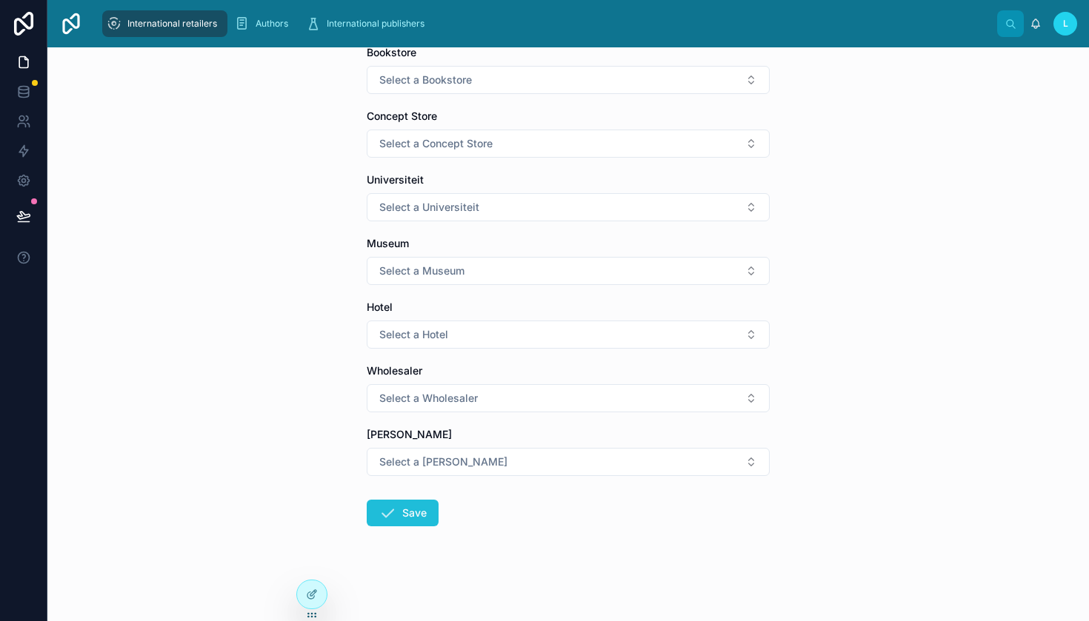
click at [393, 523] on button "Save" at bounding box center [403, 513] width 72 height 27
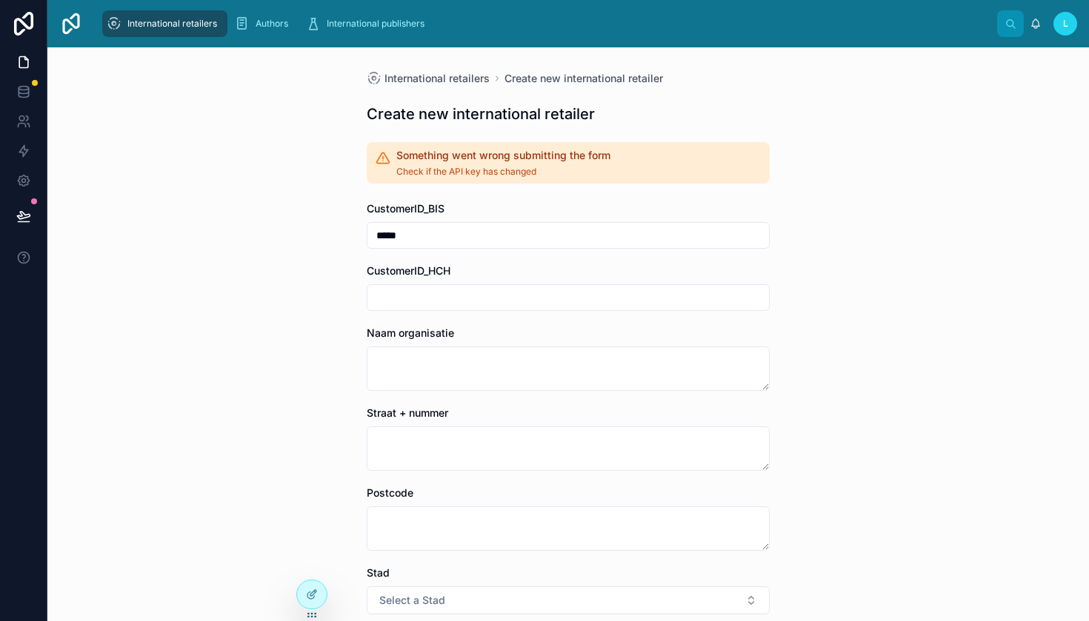
scroll to position [0, 0]
drag, startPoint x: 541, startPoint y: 168, endPoint x: 381, endPoint y: 150, distance: 161.0
click at [381, 150] on div "Something went wrong submitting the form Check if the API key has changed" at bounding box center [568, 162] width 403 height 41
click at [304, 154] on div "International retailers Create new international retailer Create new internatio…" at bounding box center [567, 334] width 1041 height 574
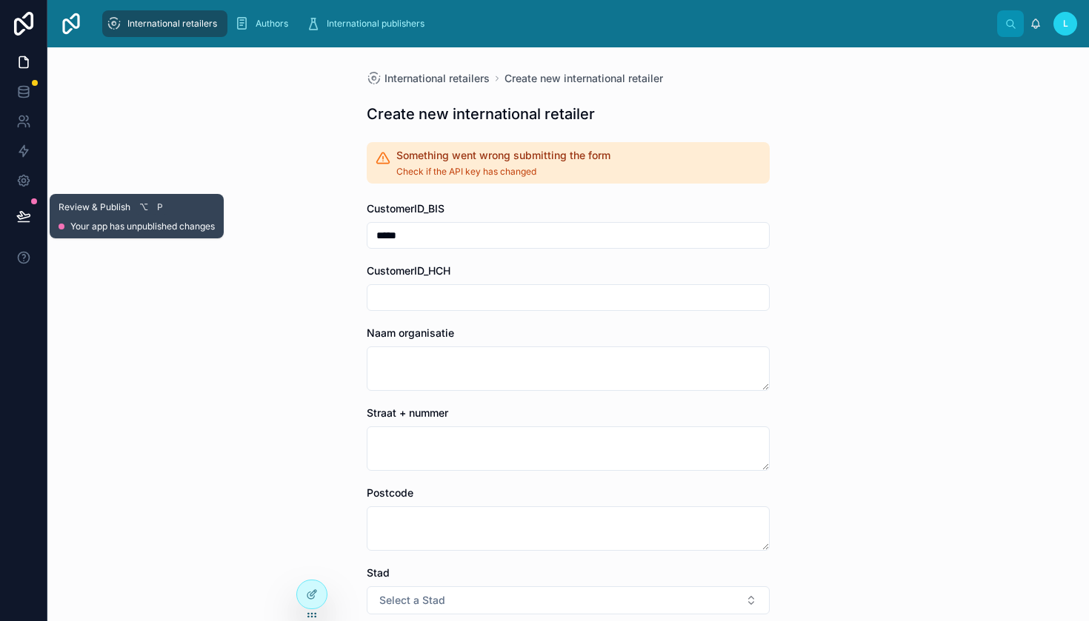
click at [25, 203] on button at bounding box center [23, 215] width 33 height 41
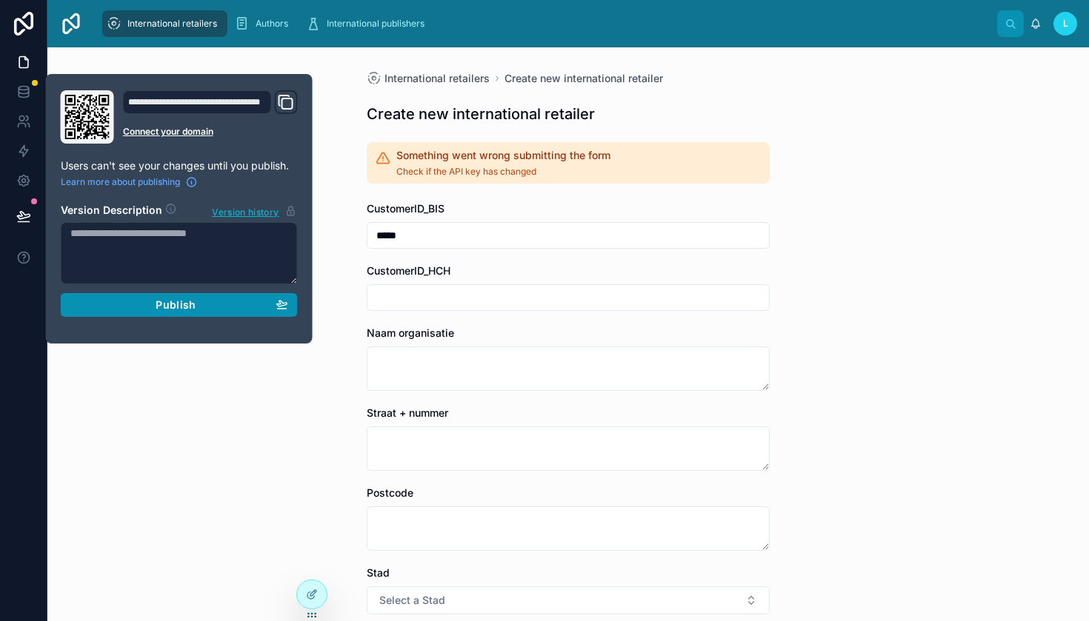
click at [187, 302] on span "Publish" at bounding box center [176, 304] width 40 height 13
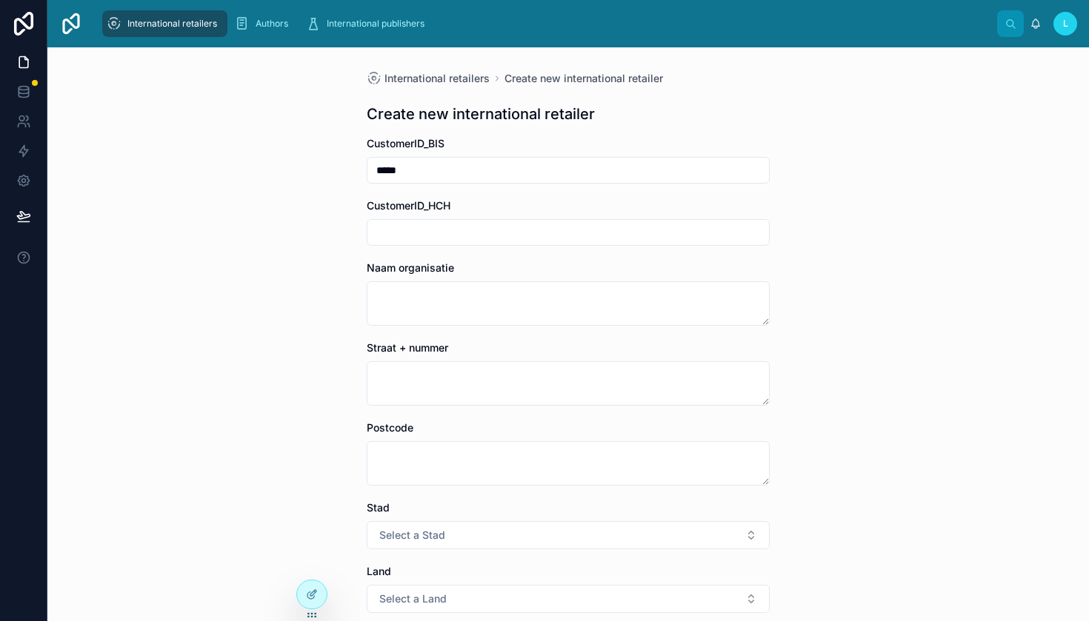
click at [197, 380] on div "International retailers Create new international retailer Create new internatio…" at bounding box center [567, 334] width 1041 height 574
click at [418, 177] on input "*****" at bounding box center [567, 170] width 401 height 21
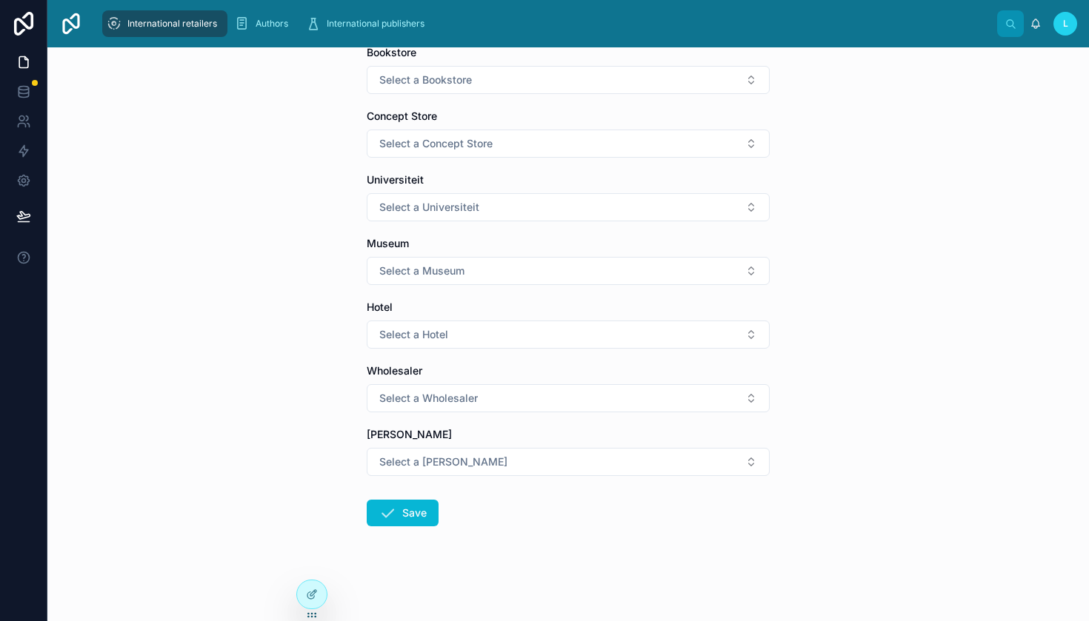
scroll to position [805, 0]
click at [406, 515] on button "Save" at bounding box center [403, 513] width 72 height 27
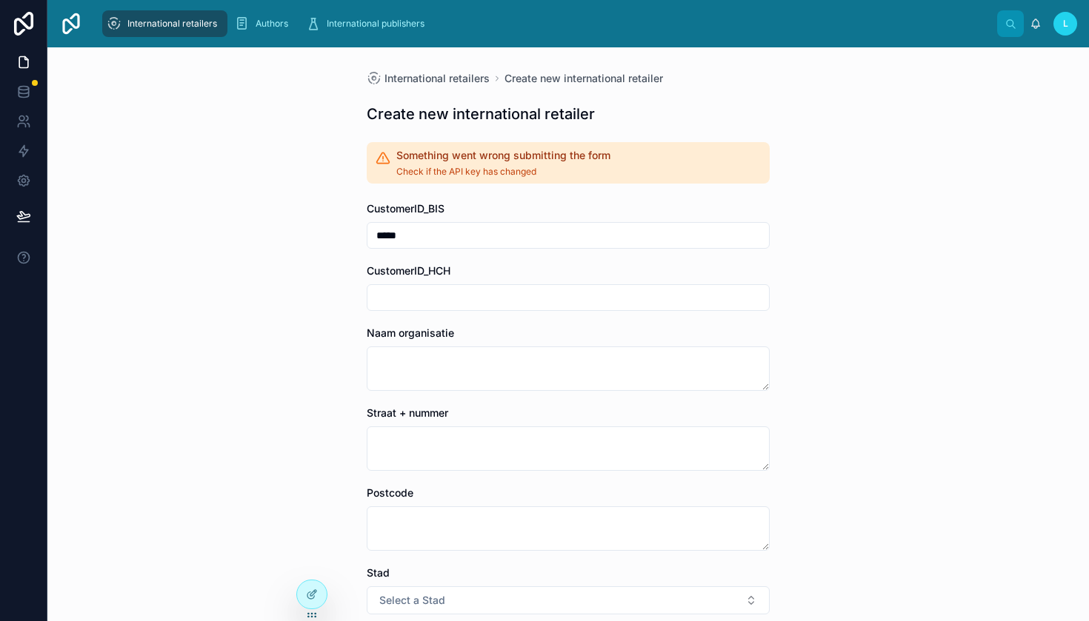
scroll to position [0, 0]
click at [27, 91] on icon at bounding box center [23, 91] width 15 height 15
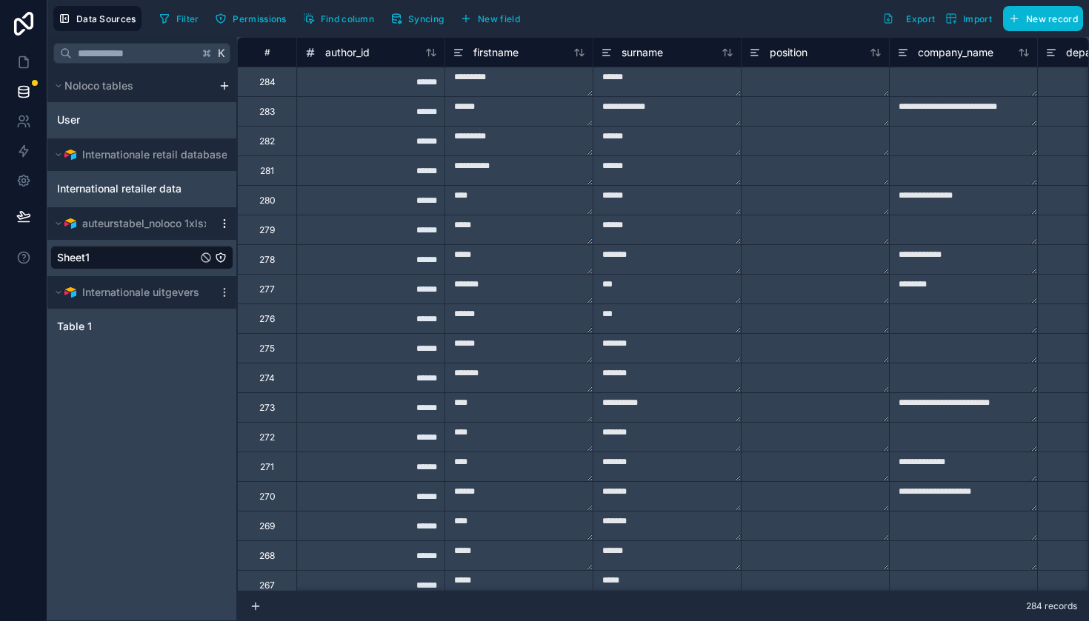
click at [227, 229] on icon "scrollable content" at bounding box center [224, 224] width 12 height 12
click at [105, 401] on div "K Noloco tables User Internationale retail databasexlsx International retailer …" at bounding box center [142, 329] width 190 height 584
